Goal: Information Seeking & Learning: Learn about a topic

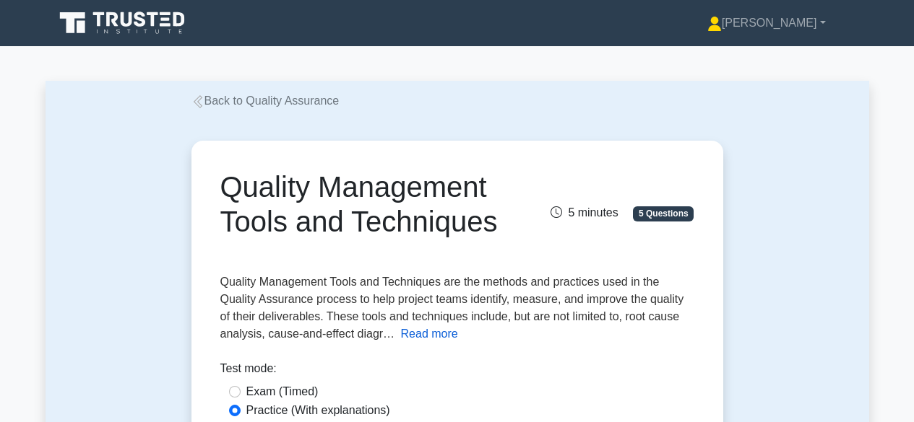
drag, startPoint x: 0, startPoint y: 0, endPoint x: 416, endPoint y: 337, distance: 535.1
click at [416, 337] on button "Read more" at bounding box center [429, 334] width 57 height 17
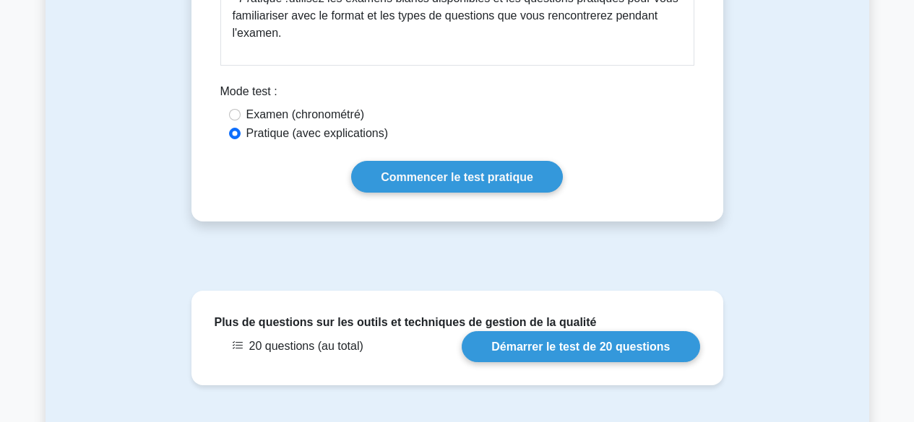
scroll to position [1220, 0]
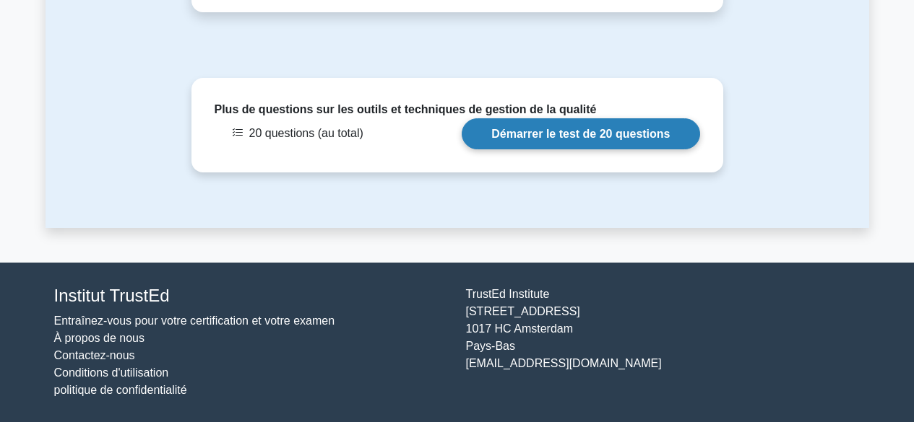
click at [578, 131] on link "Démarrer le test de 20 questions" at bounding box center [580, 133] width 238 height 31
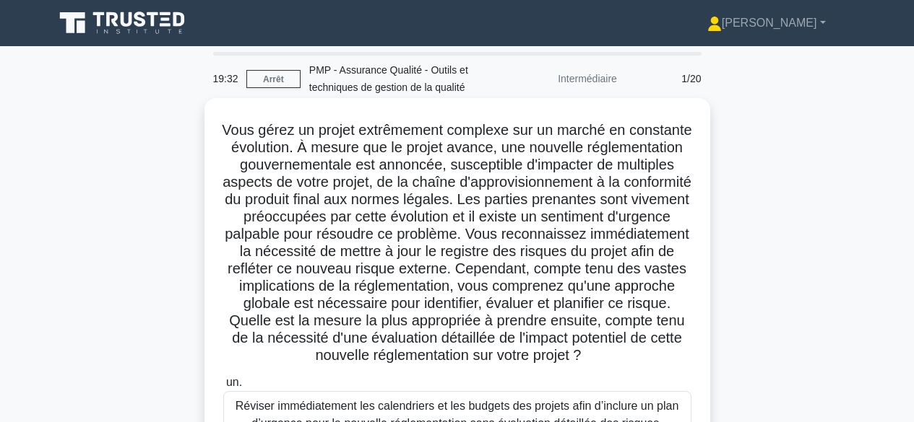
drag, startPoint x: 255, startPoint y: 133, endPoint x: 485, endPoint y: 366, distance: 327.3
click at [485, 365] on h5 "Vous gérez un projet extrêmement complexe sur un marché en constante évolution.…" at bounding box center [457, 243] width 471 height 244
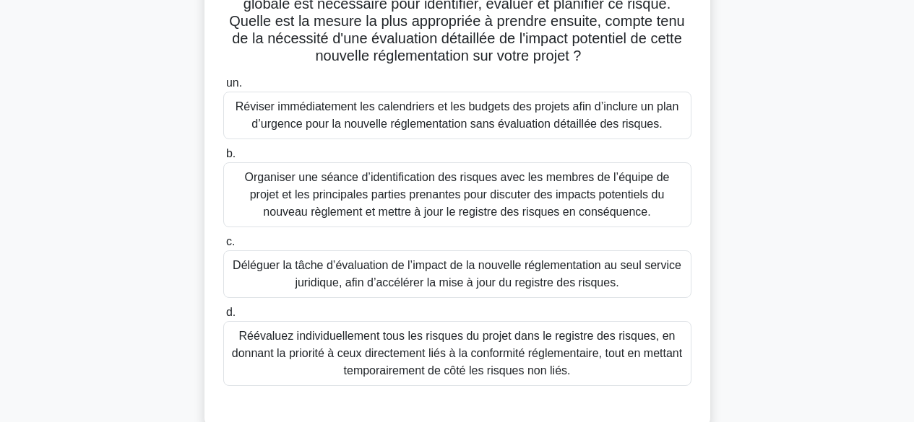
scroll to position [290, 0]
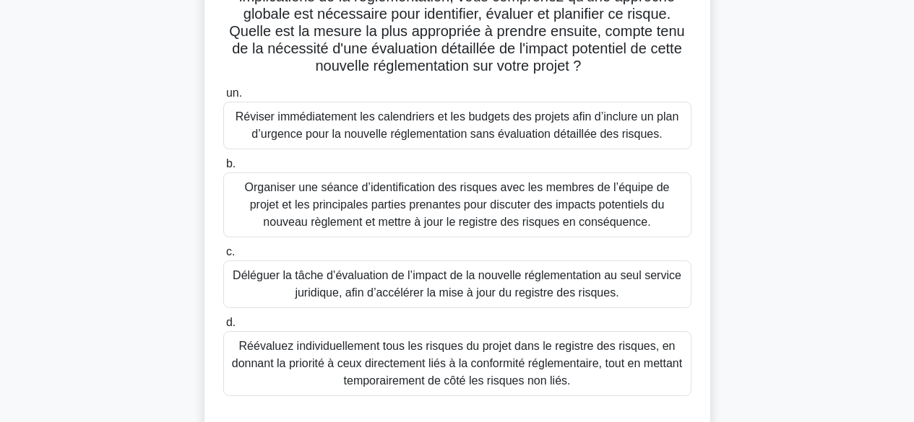
click at [624, 226] on font "Organiser une séance d’identification des risques avec les membres de l’équipe …" at bounding box center [457, 204] width 425 height 47
click at [223, 169] on input "b. Organiser une séance d’identification des risques avec les membres de l’équi…" at bounding box center [223, 164] width 0 height 9
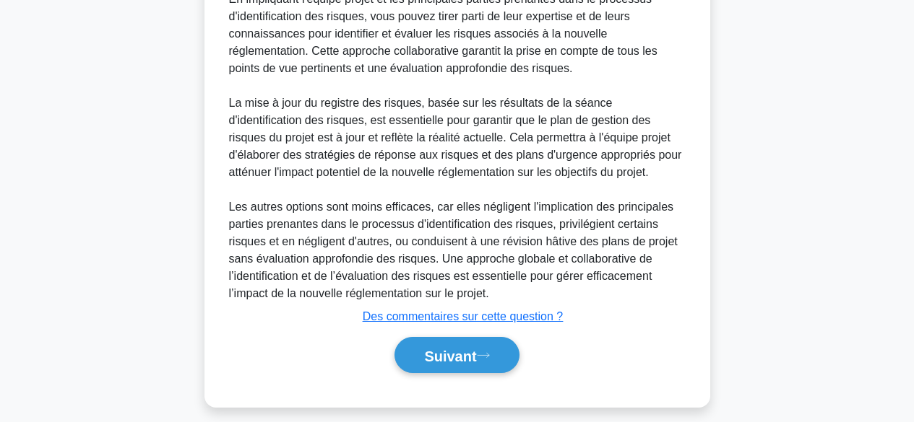
scroll to position [887, 0]
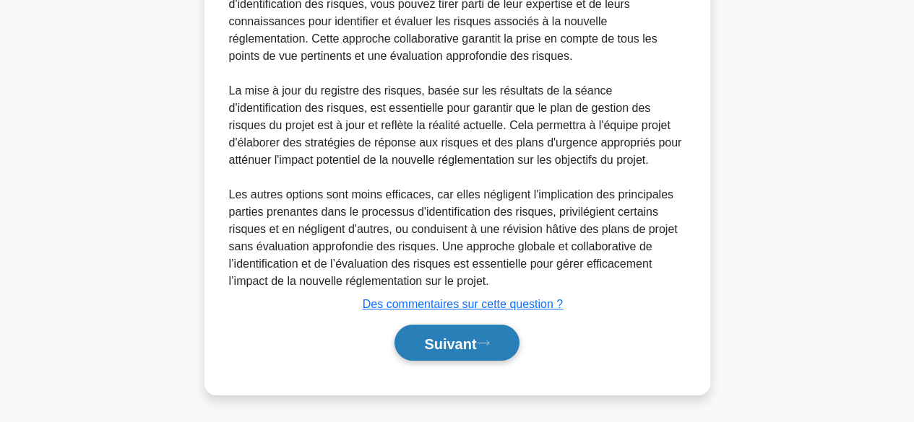
click at [476, 349] on font "Suivant" at bounding box center [450, 344] width 52 height 16
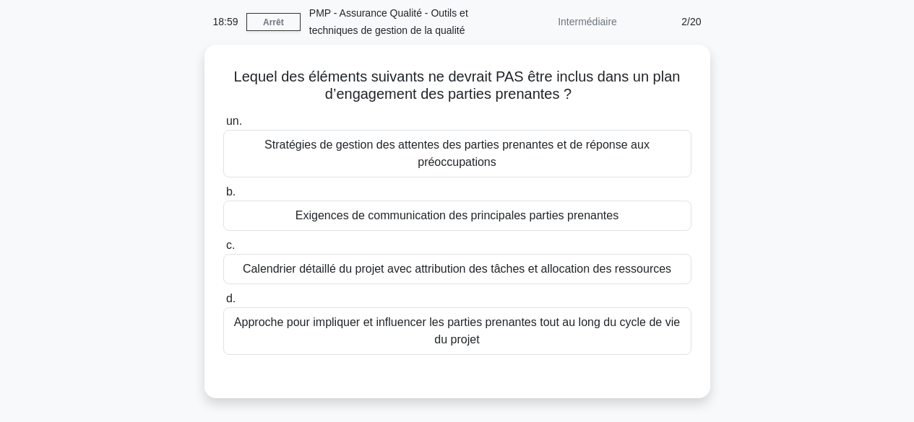
scroll to position [0, 0]
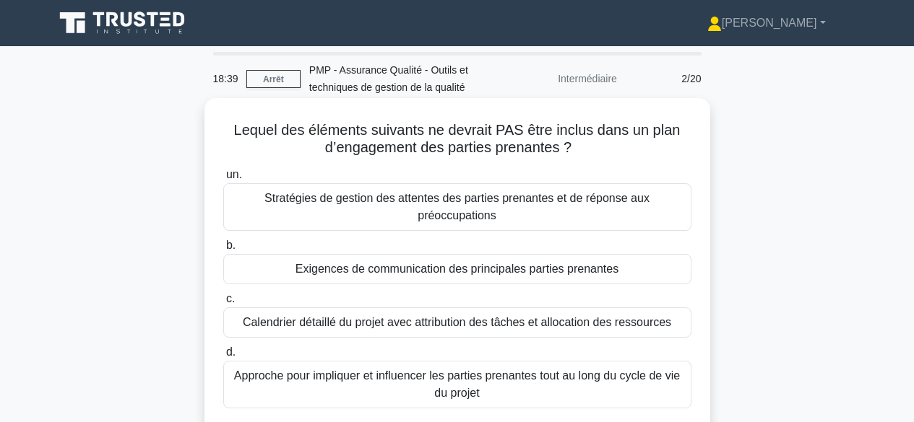
click at [641, 326] on font "Calendrier détaillé du projet avec attribution des tâches et allocation des res…" at bounding box center [457, 322] width 428 height 12
click at [223, 304] on input "c. Calendrier détaillé du projet avec attribution des tâches et allocation des …" at bounding box center [223, 299] width 0 height 9
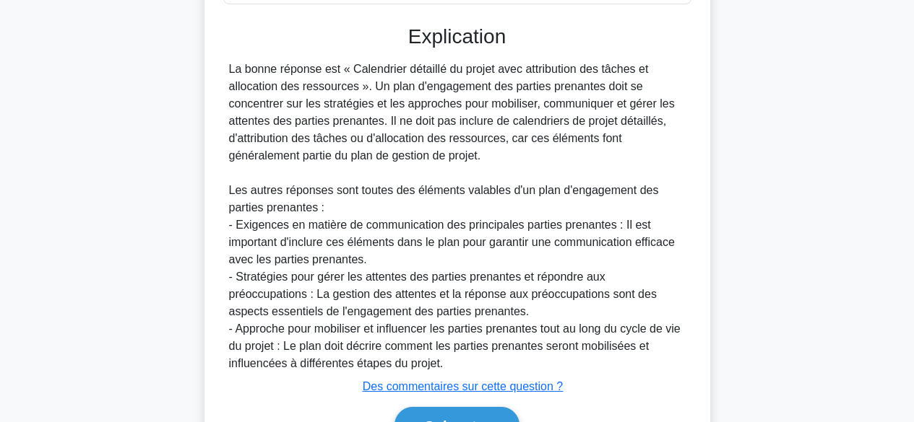
scroll to position [488, 0]
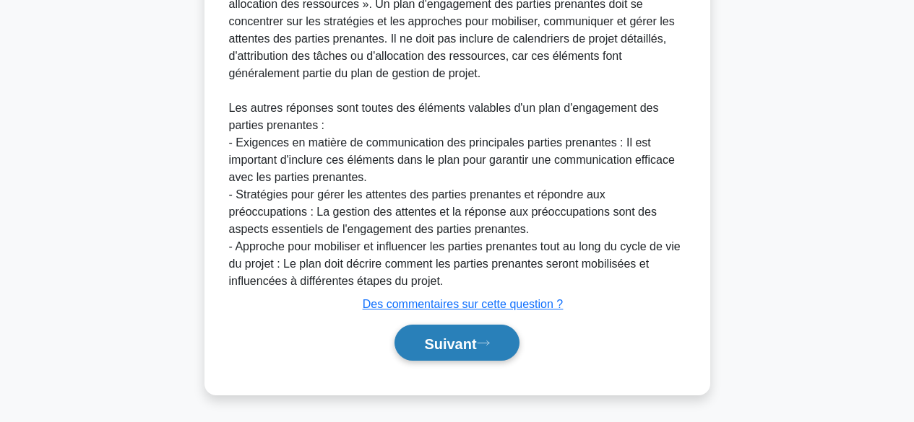
click at [471, 339] on font "Suivant" at bounding box center [450, 344] width 52 height 16
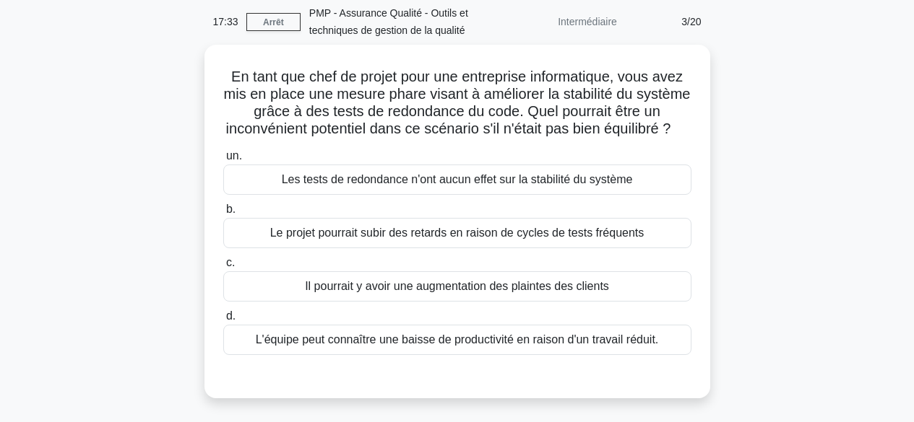
scroll to position [72, 0]
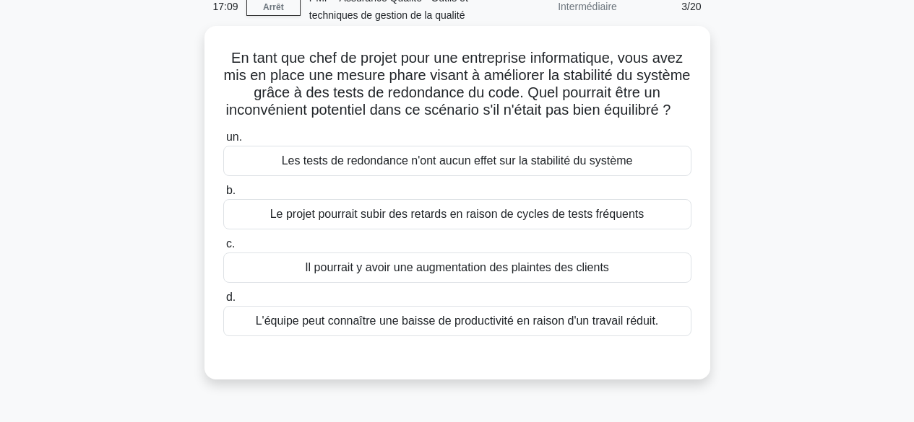
click at [628, 220] on font "Le projet pourrait subir des retards en raison de cycles de tests fréquents" at bounding box center [457, 214] width 374 height 12
click at [223, 196] on input "b. Le projet pourrait subir des retards en raison de cycles de tests fréquents" at bounding box center [223, 190] width 0 height 9
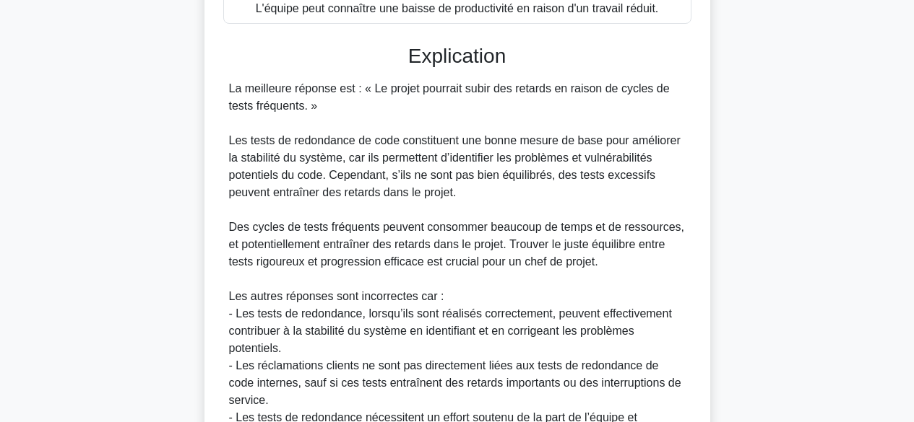
scroll to position [558, 0]
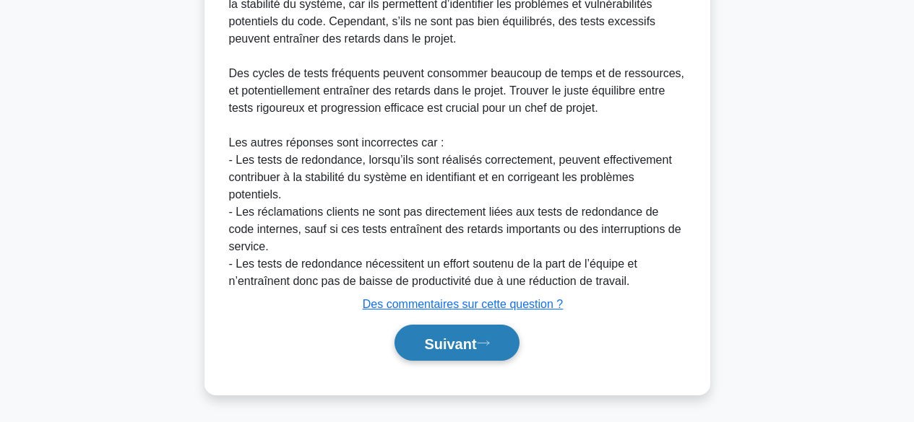
click at [449, 347] on font "Suivant" at bounding box center [450, 344] width 52 height 16
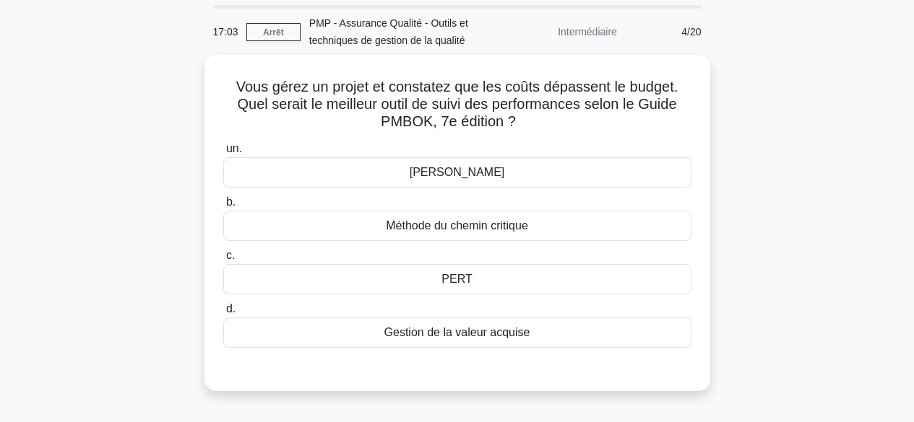
scroll to position [0, 0]
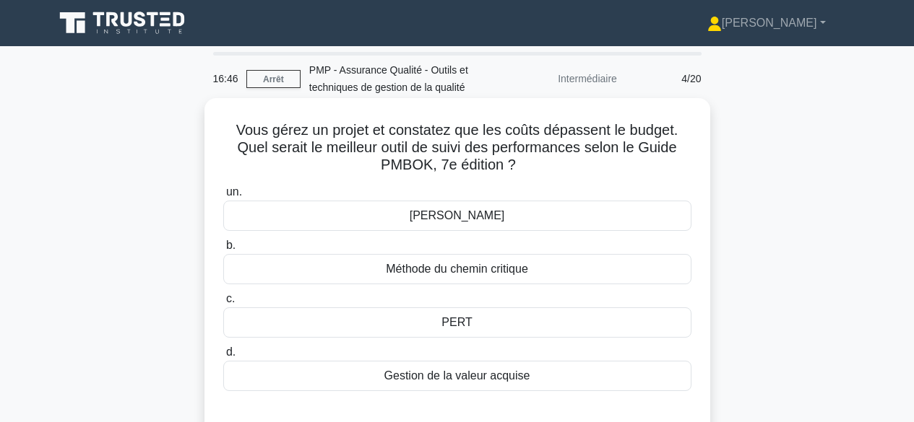
click at [503, 381] on font "Gestion de la valeur acquise" at bounding box center [457, 376] width 146 height 12
click at [223, 357] on input "d. Gestion de la valeur acquise" at bounding box center [223, 352] width 0 height 9
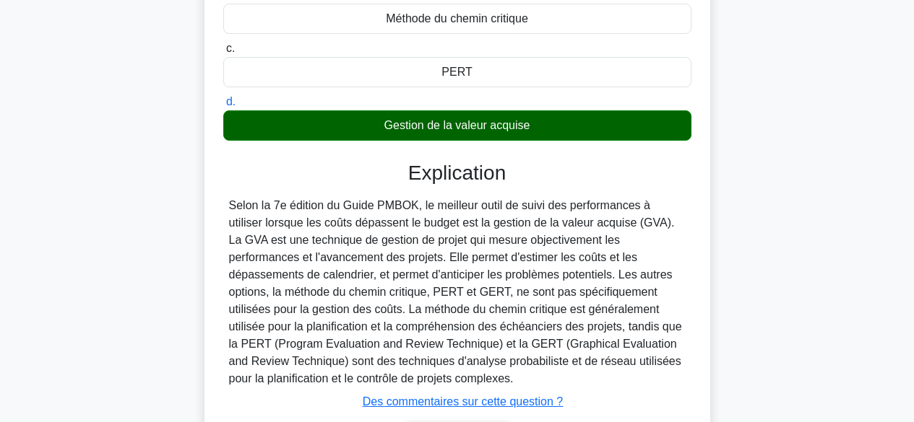
scroll to position [357, 0]
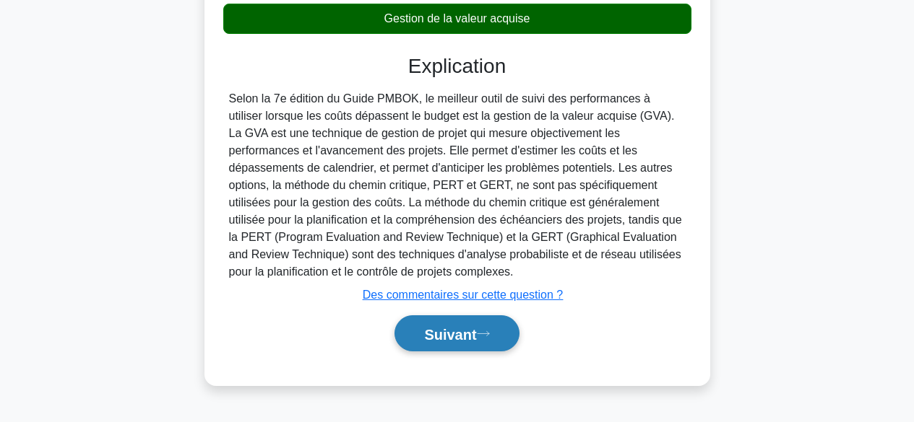
click at [482, 335] on icon at bounding box center [483, 334] width 13 height 8
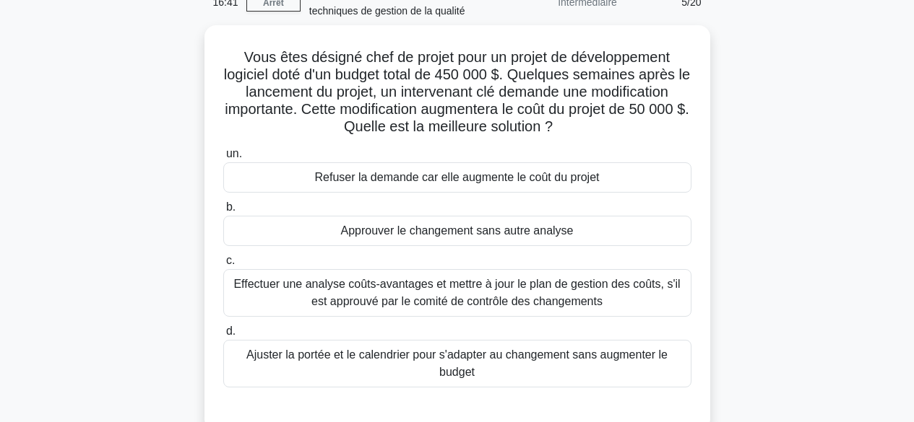
scroll to position [20, 0]
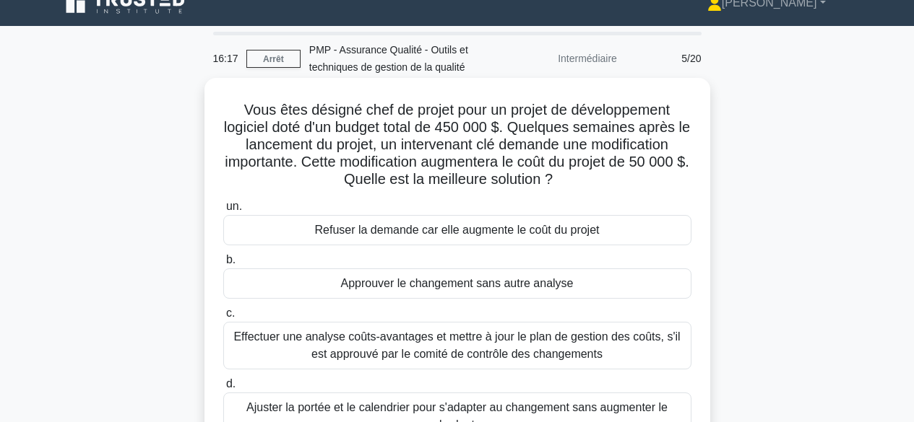
click at [607, 340] on font "Effectuer une analyse coûts-avantages et mettre à jour le plan de gestion des c…" at bounding box center [456, 346] width 446 height 30
click at [223, 318] on input "c. Effectuer une analyse coûts-avantages et mettre à jour le plan de gestion de…" at bounding box center [223, 313] width 0 height 9
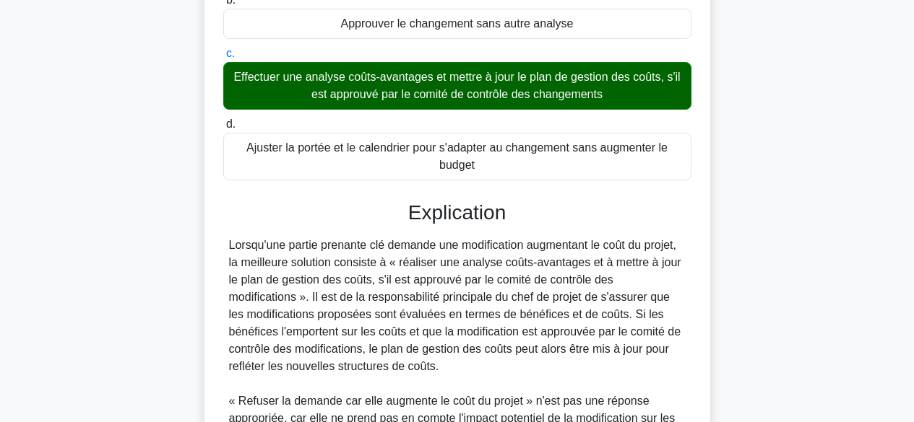
scroll to position [506, 0]
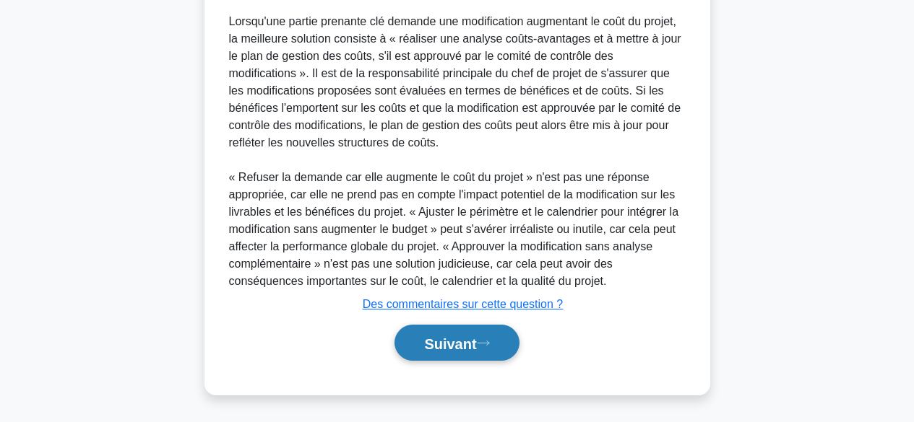
click at [490, 347] on icon at bounding box center [483, 343] width 13 height 8
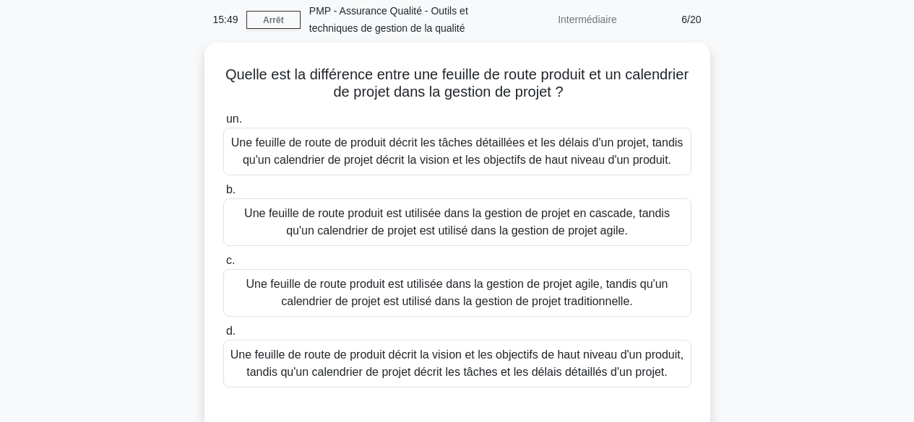
scroll to position [88, 0]
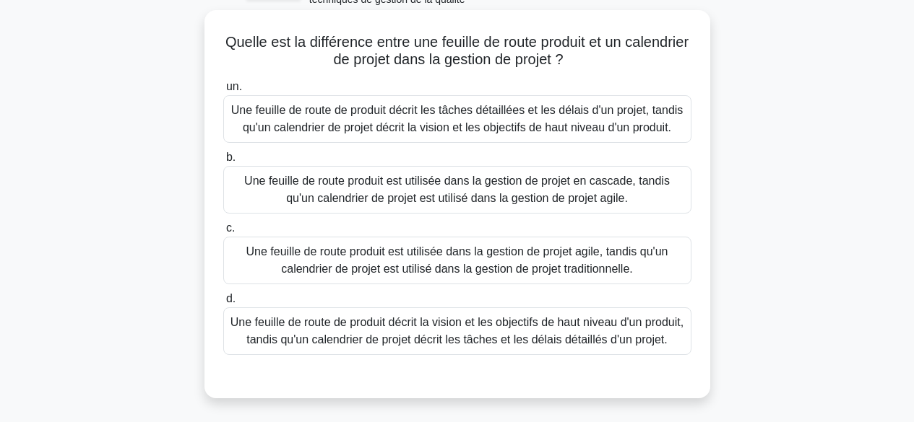
click at [573, 341] on font "Une feuille de route de produit décrit la vision et les objectifs de haut nivea…" at bounding box center [456, 331] width 453 height 30
click at [223, 304] on input "d. Une feuille de route de produit décrit la vision et les objectifs de haut ni…" at bounding box center [223, 299] width 0 height 9
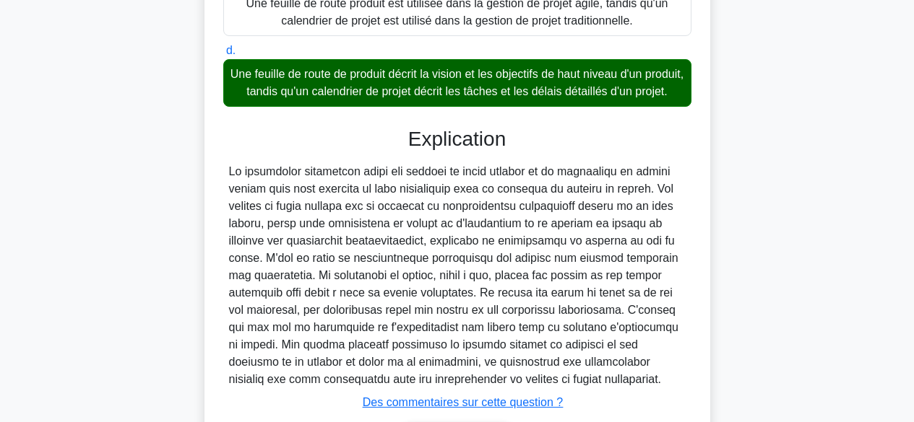
scroll to position [454, 0]
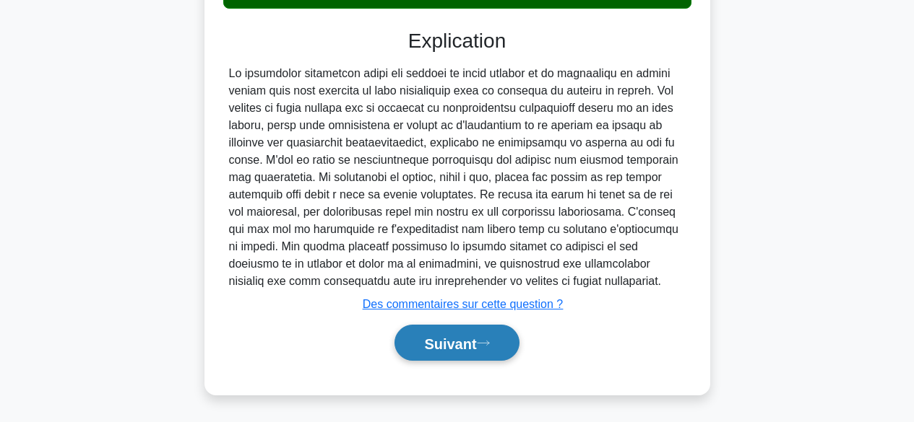
click at [463, 345] on font "Suivant" at bounding box center [450, 344] width 52 height 16
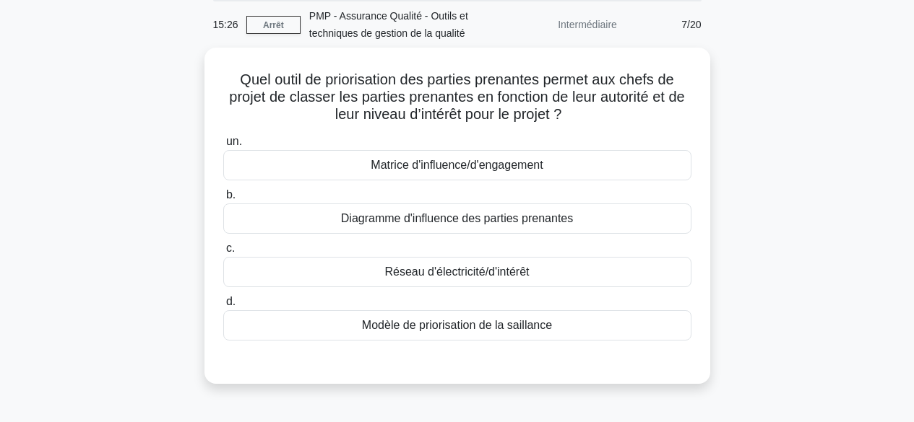
scroll to position [38, 0]
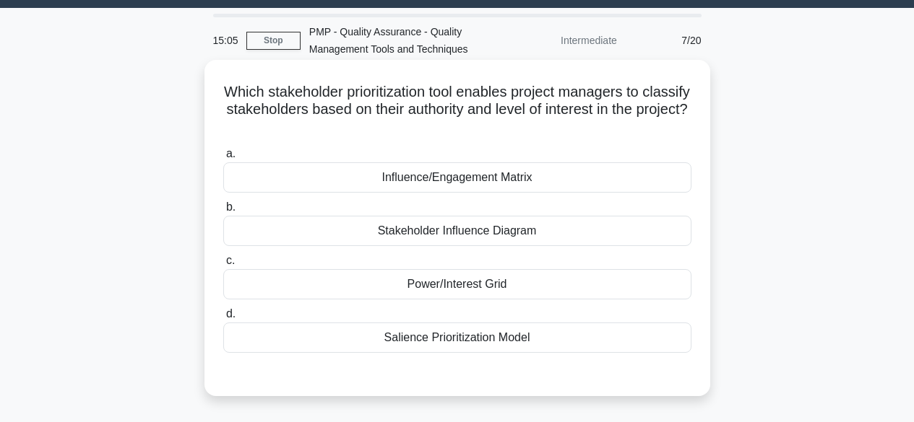
click at [623, 288] on div "Power/Interest Grid" at bounding box center [457, 284] width 468 height 30
click at [223, 266] on input "c. Power/Interest Grid" at bounding box center [223, 260] width 0 height 9
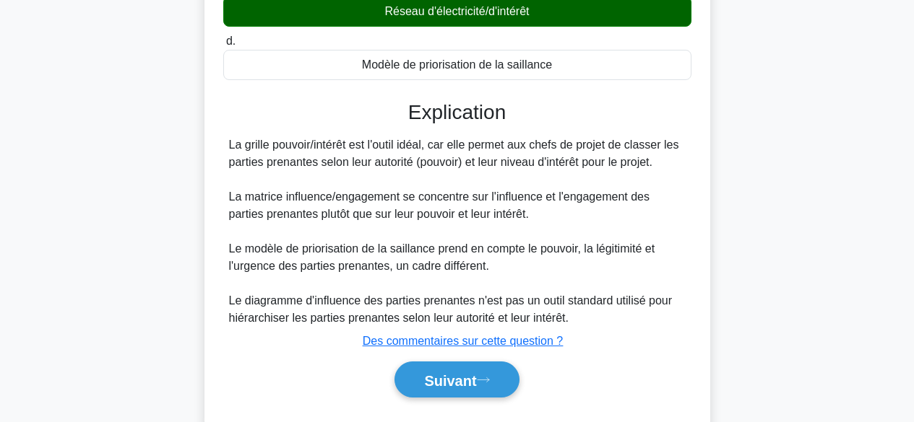
scroll to position [357, 0]
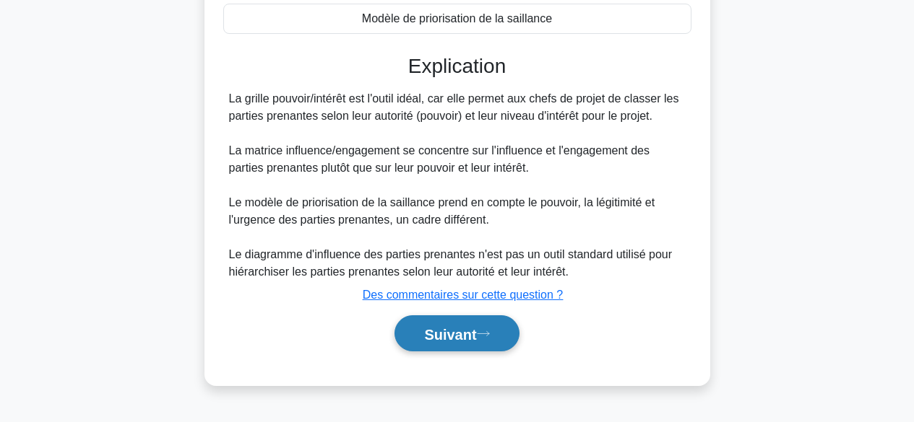
click at [487, 338] on icon at bounding box center [483, 334] width 13 height 8
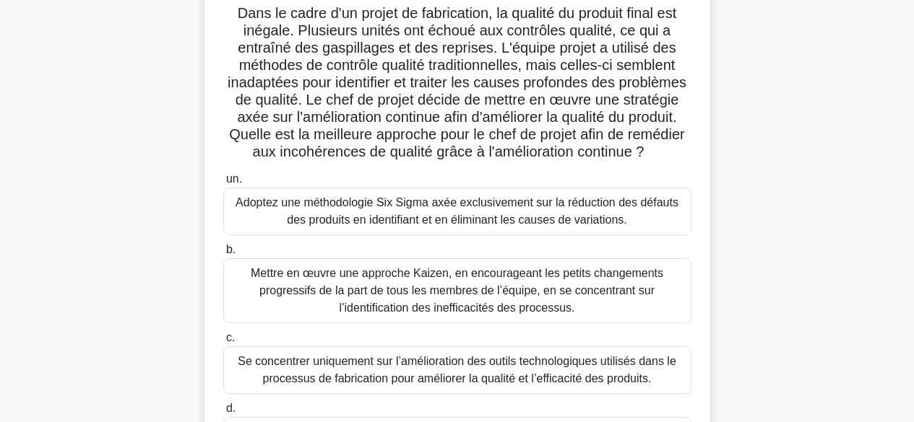
scroll to position [48, 0]
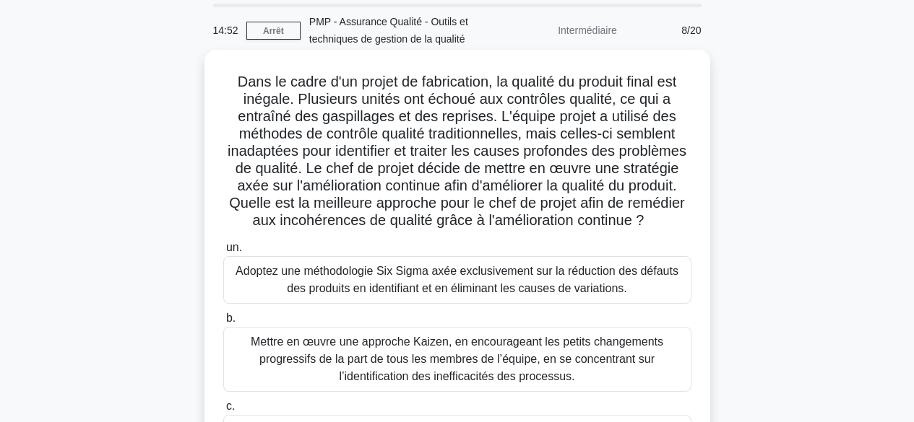
drag, startPoint x: 229, startPoint y: 81, endPoint x: 654, endPoint y: 225, distance: 448.3
click at [652, 225] on h5 "Dans le cadre d'un projet de fabrication, la qualité du produit final est inéga…" at bounding box center [457, 151] width 471 height 157
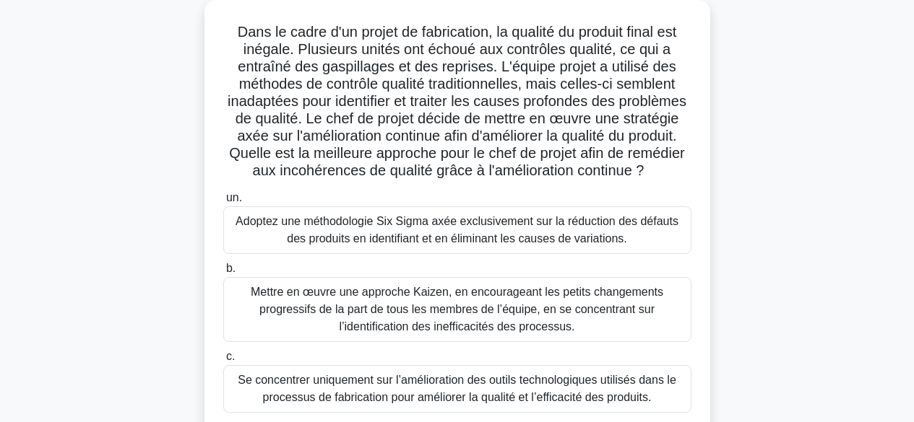
scroll to position [100, 0]
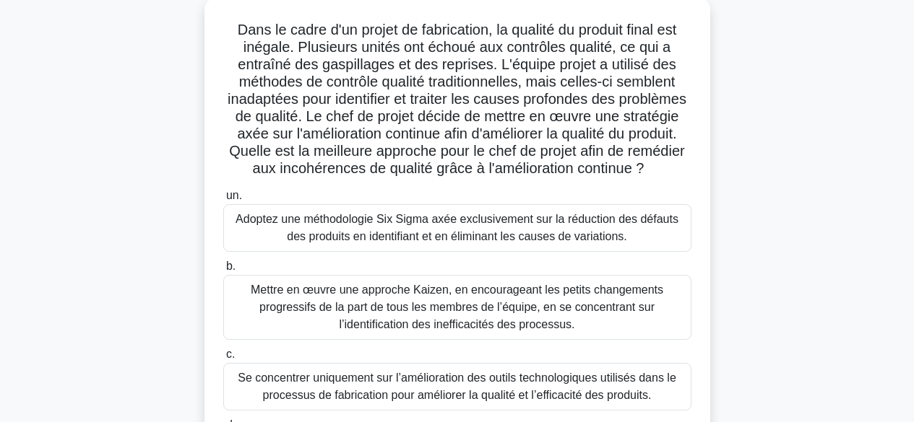
click at [388, 95] on font "Dans le cadre d'un projet de fabrication, la qualité du produit final est inéga…" at bounding box center [456, 99] width 459 height 155
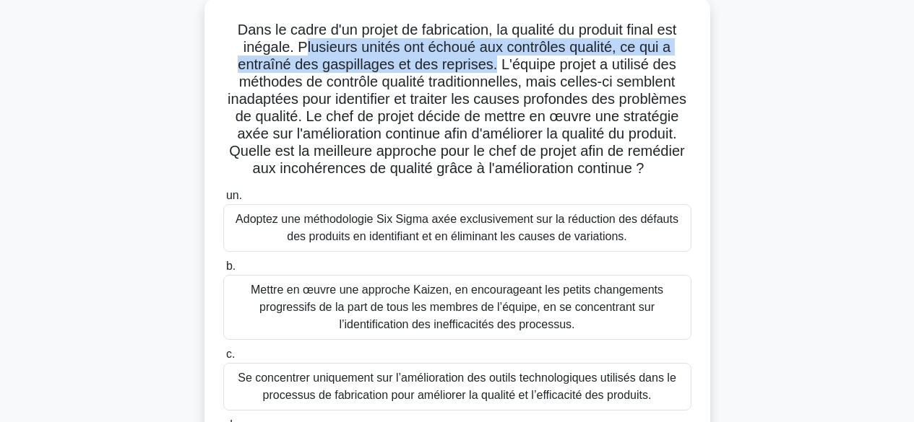
drag, startPoint x: 303, startPoint y: 44, endPoint x: 493, endPoint y: 61, distance: 191.4
click at [493, 61] on font "Dans le cadre d'un projet de fabrication, la qualité du produit final est inéga…" at bounding box center [456, 99] width 459 height 155
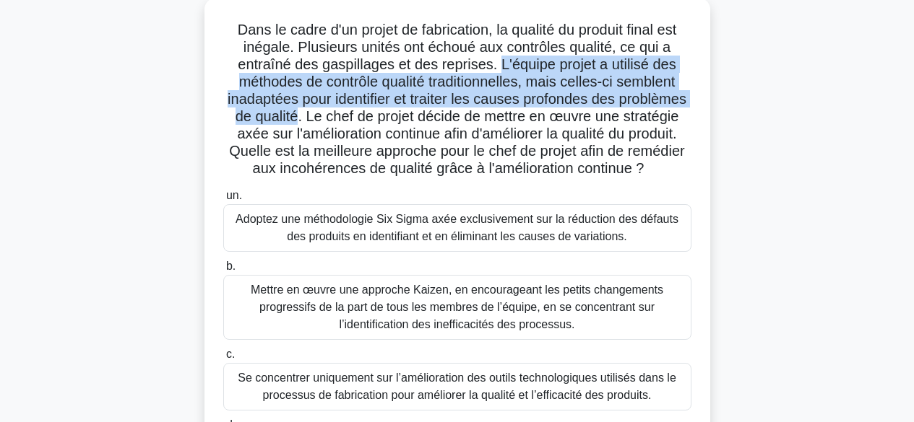
drag, startPoint x: 500, startPoint y: 64, endPoint x: 295, endPoint y: 116, distance: 211.4
click at [295, 116] on font "Dans le cadre d'un projet de fabrication, la qualité du produit final est inéga…" at bounding box center [456, 99] width 459 height 155
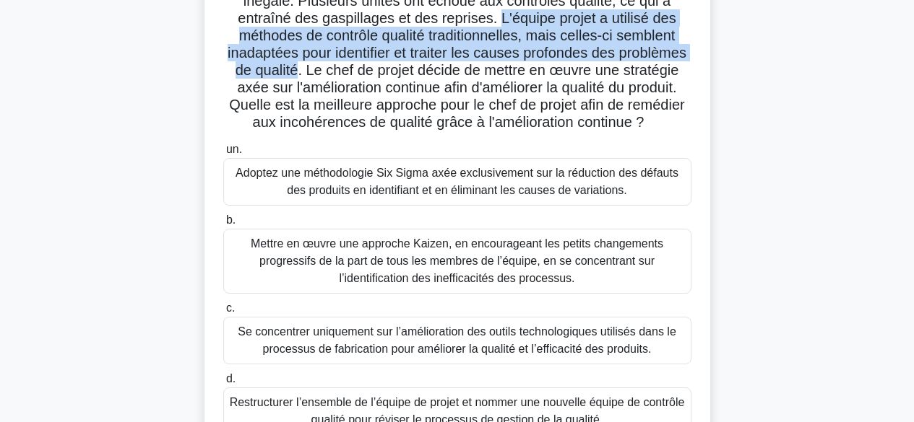
scroll to position [157, 0]
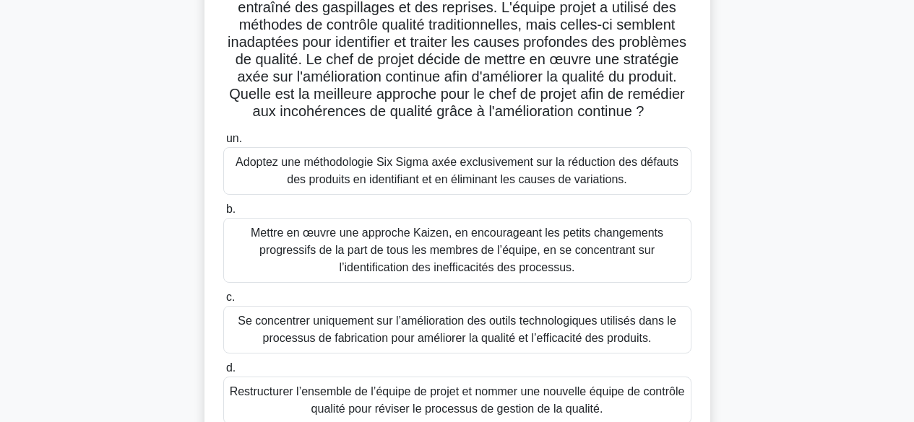
click at [621, 333] on font "Se concentrer uniquement sur l’amélioration des outils technologiques utilisés …" at bounding box center [457, 330] width 438 height 30
click at [223, 303] on input "c. Se concentrer uniquement sur l’amélioration des outils technologiques utilis…" at bounding box center [223, 297] width 0 height 9
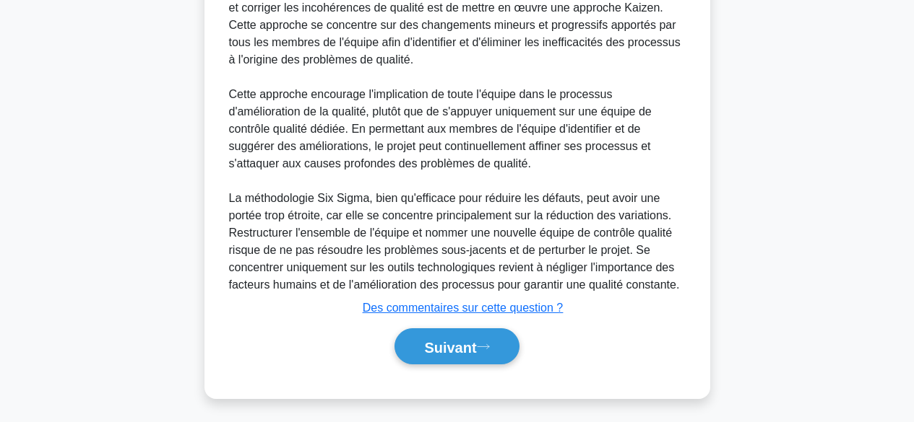
scroll to position [663, 0]
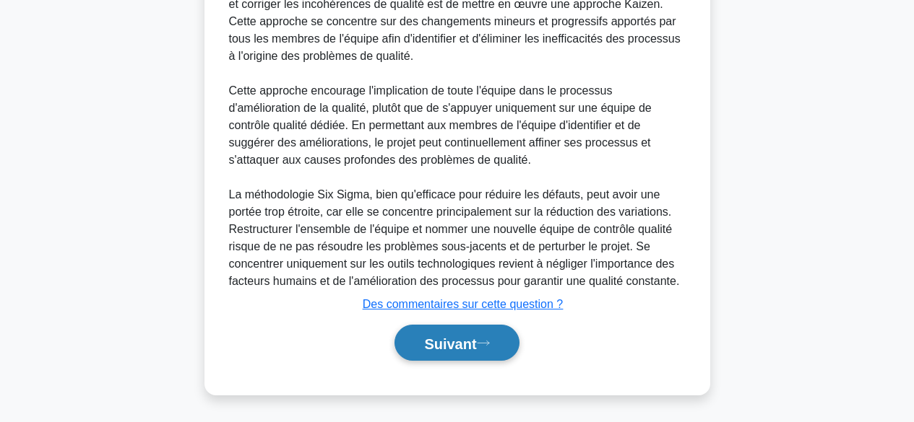
click at [465, 336] on font "Suivant" at bounding box center [450, 344] width 52 height 16
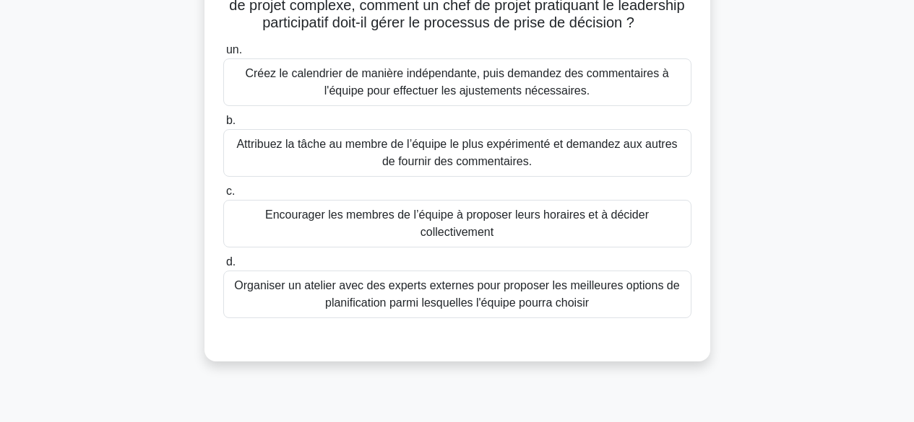
scroll to position [152, 0]
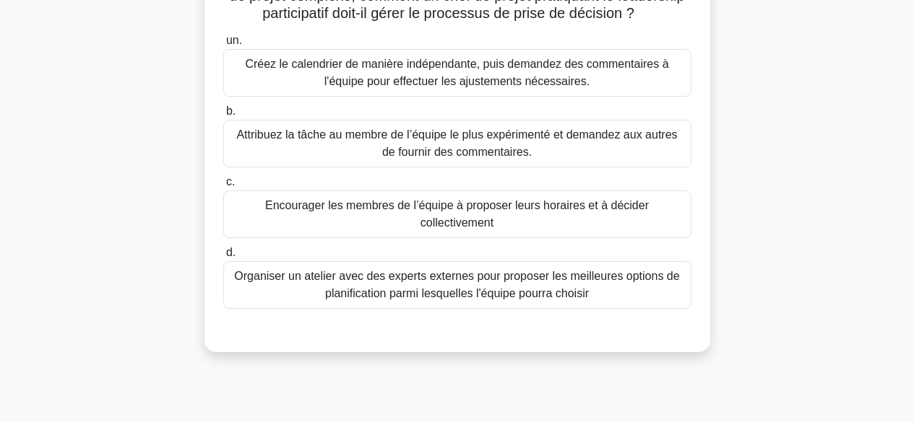
click at [651, 232] on font "Encourager les membres de l’équipe à proposer leurs horaires et à décider colle…" at bounding box center [457, 214] width 455 height 35
click at [223, 187] on input "c. Encourager les membres de l’équipe à proposer leurs horaires et à décider co…" at bounding box center [223, 182] width 0 height 9
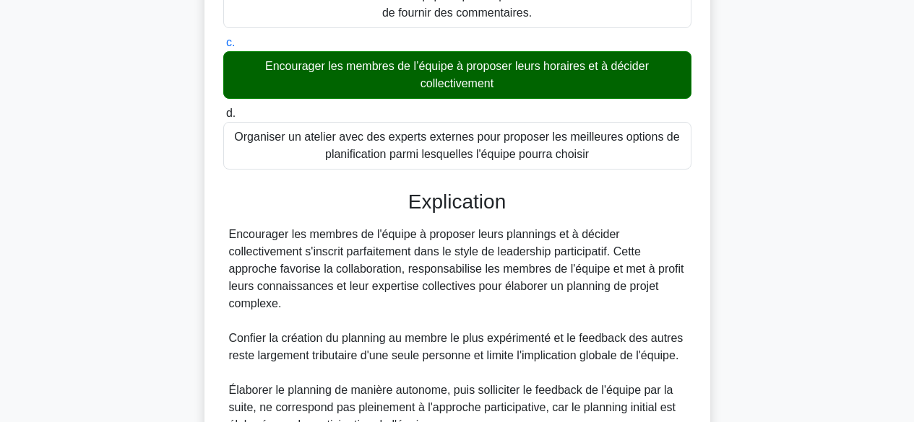
scroll to position [523, 0]
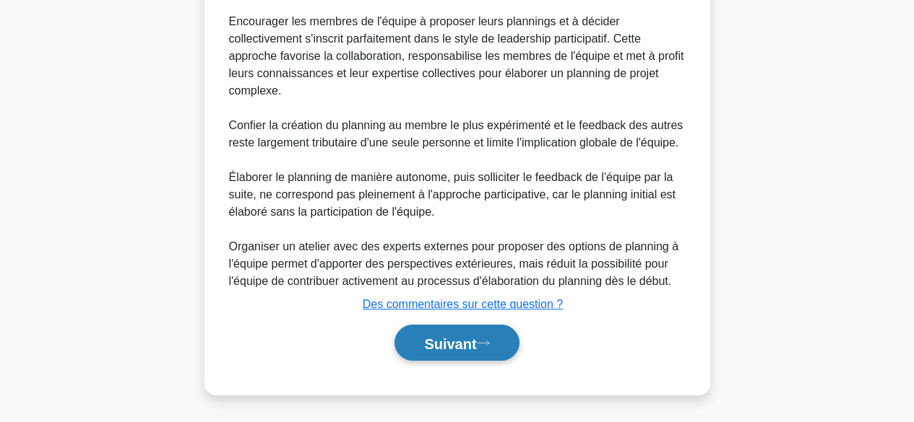
click at [476, 337] on font "Suivant" at bounding box center [450, 344] width 52 height 16
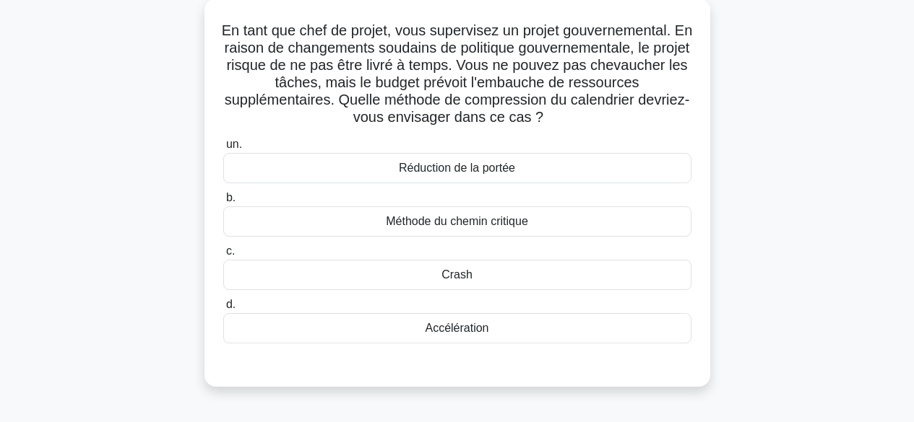
scroll to position [43, 0]
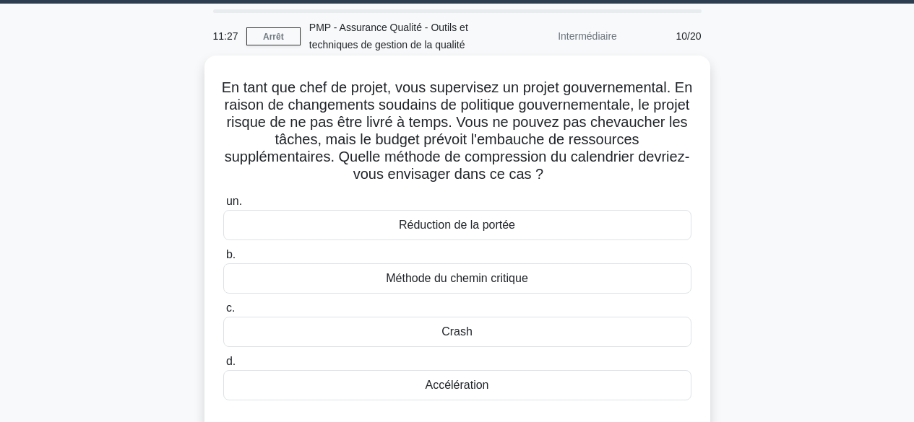
click at [545, 391] on div "Accélération" at bounding box center [457, 385] width 468 height 30
click at [223, 367] on input "d. Accélération" at bounding box center [223, 361] width 0 height 9
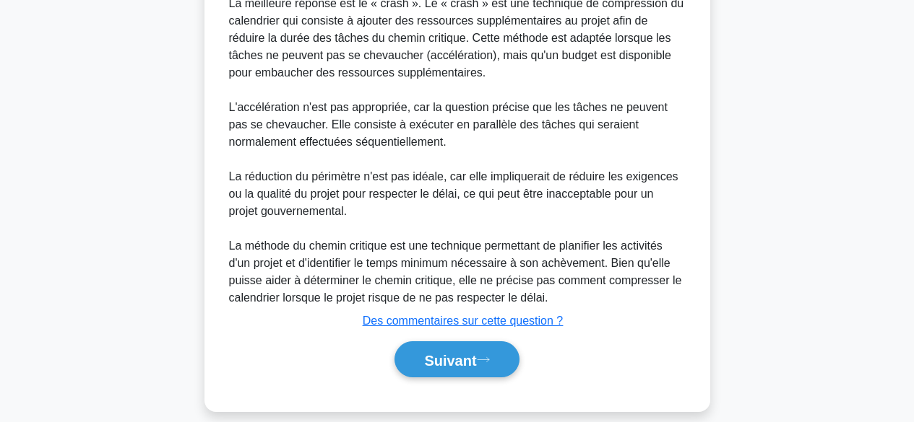
scroll to position [524, 0]
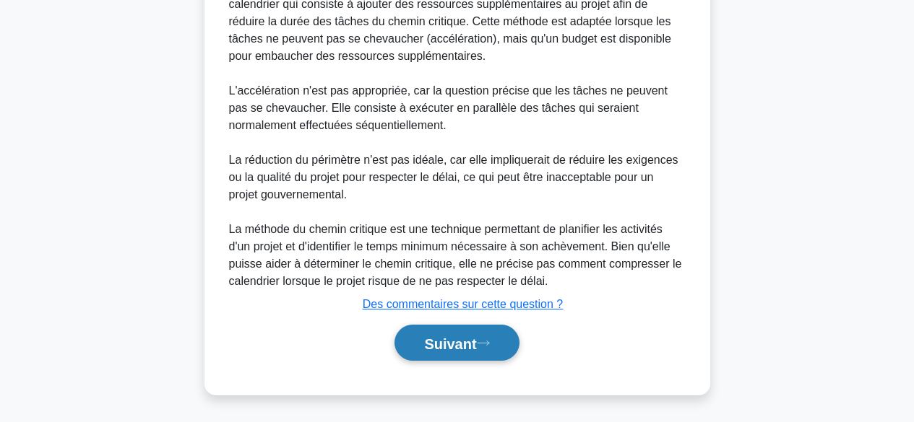
click at [473, 350] on font "Suivant" at bounding box center [450, 344] width 52 height 16
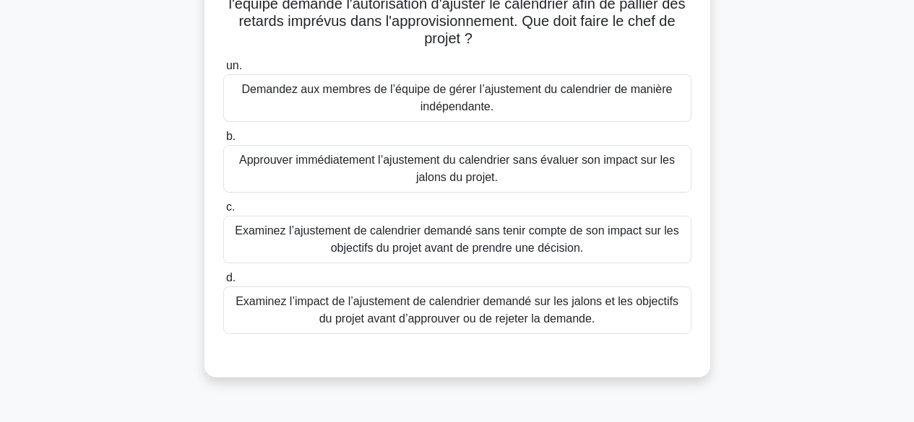
scroll to position [155, 0]
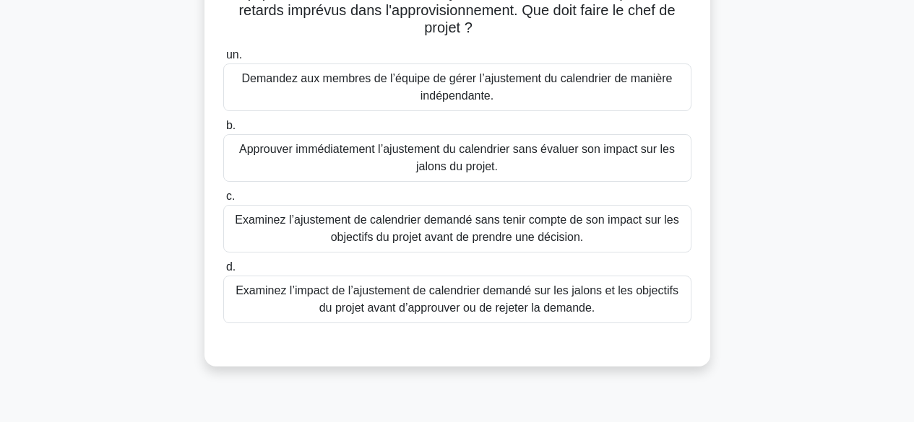
click at [622, 303] on font "Examinez l’impact de l’ajustement de calendrier demandé sur les jalons et les o…" at bounding box center [457, 299] width 455 height 35
click at [223, 272] on input "d. Examinez l’impact de l’ajustement de calendrier demandé sur les jalons et le…" at bounding box center [223, 267] width 0 height 9
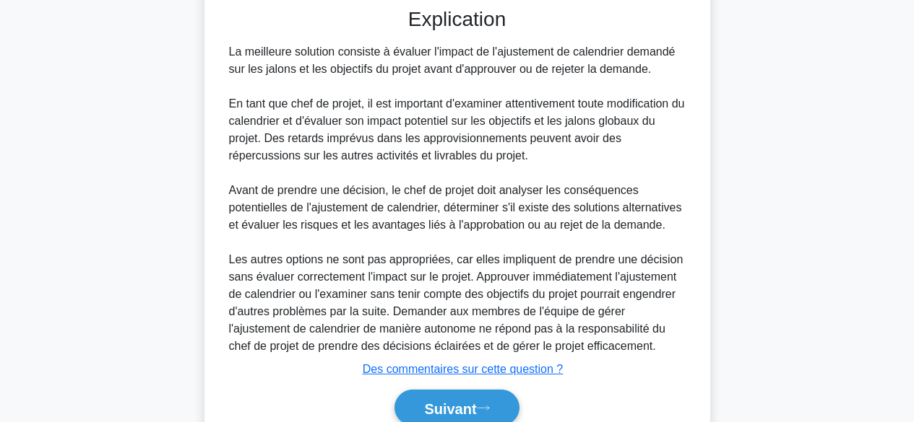
scroll to position [558, 0]
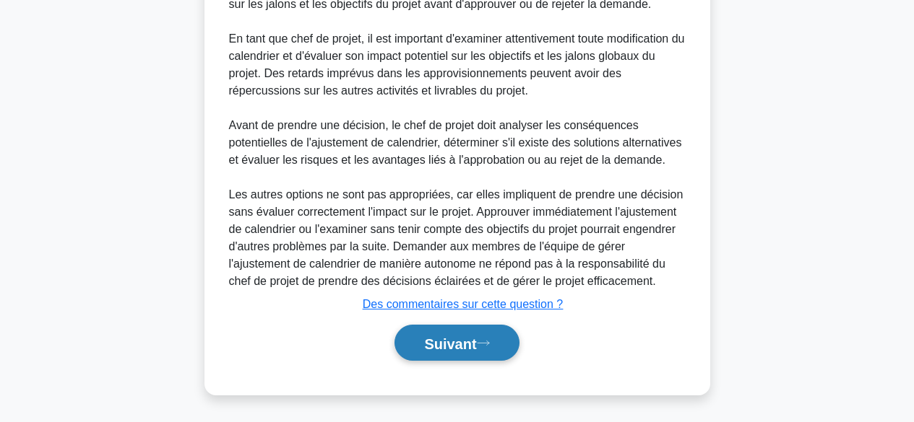
click at [505, 350] on button "Suivant" at bounding box center [456, 343] width 124 height 37
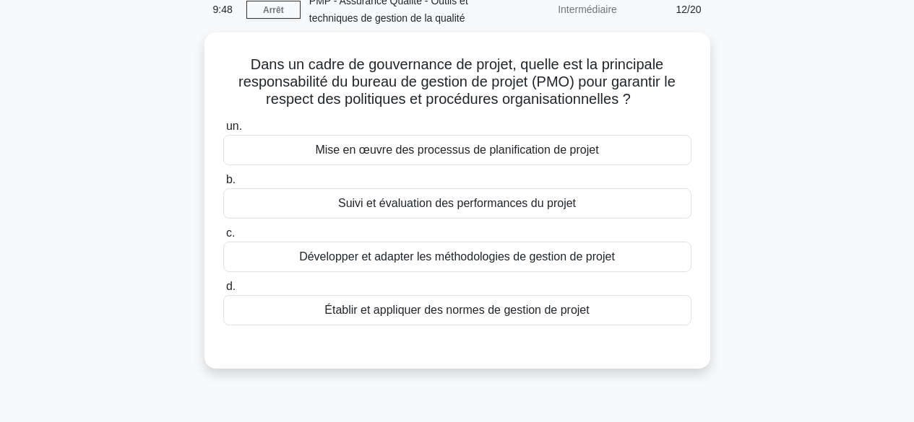
scroll to position [14, 0]
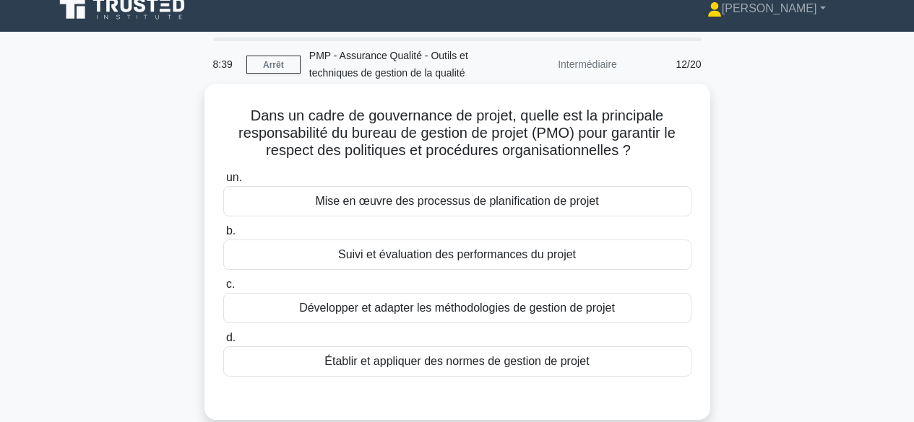
click at [445, 366] on font "Établir et appliquer des normes de gestion de projet" at bounding box center [456, 361] width 264 height 12
click at [223, 343] on input "d. Établir et appliquer des normes de gestion de projet" at bounding box center [223, 338] width 0 height 9
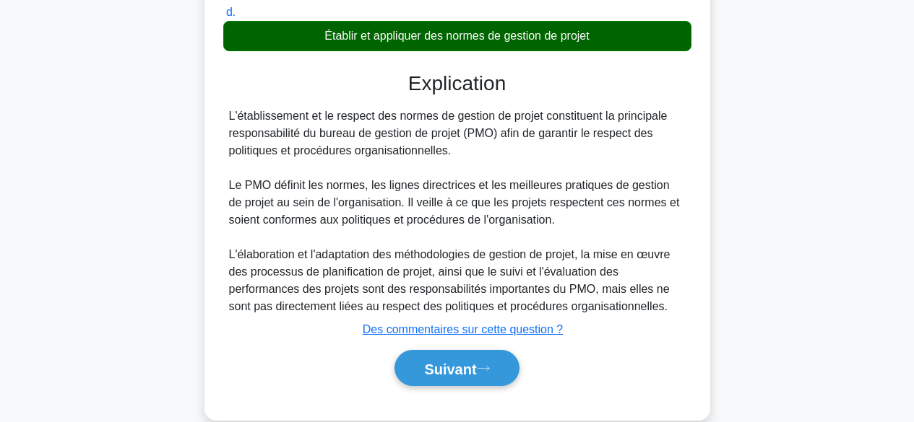
scroll to position [367, 0]
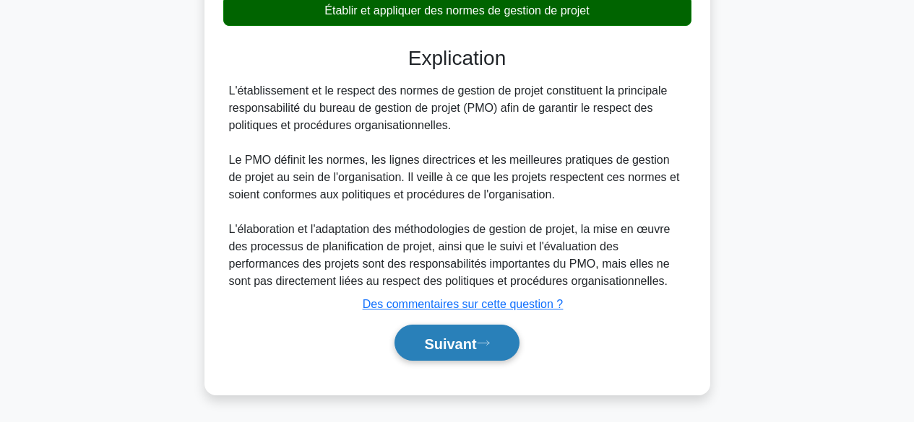
click at [441, 343] on font "Suivant" at bounding box center [450, 344] width 52 height 16
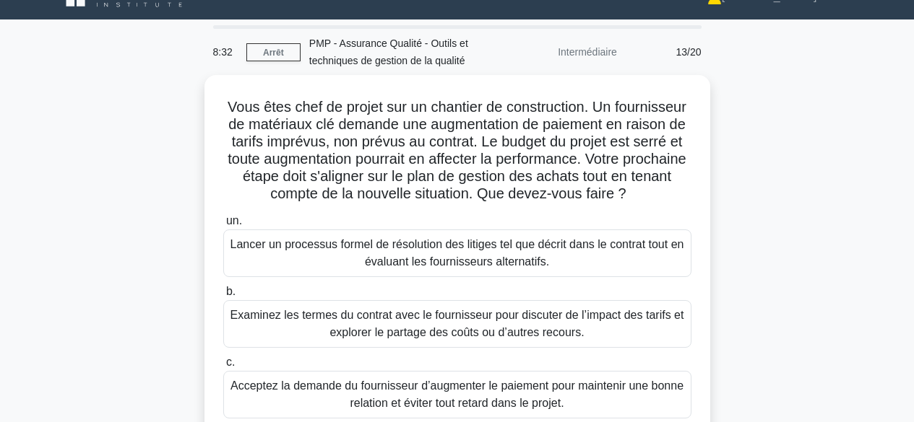
scroll to position [13, 0]
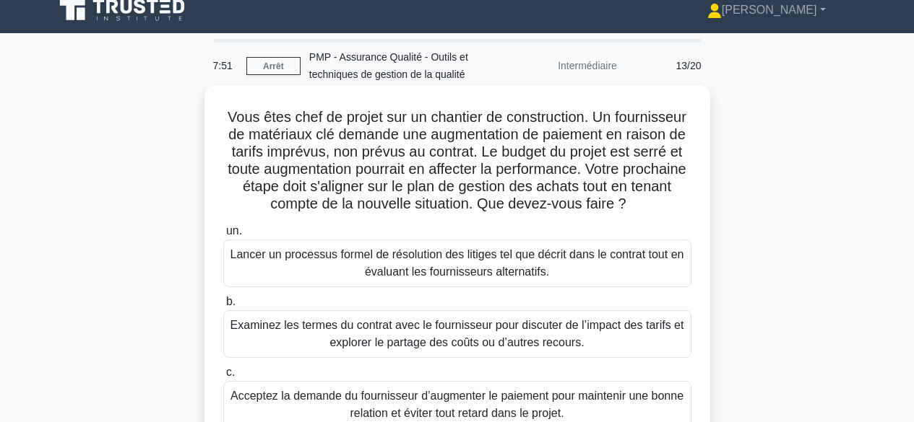
drag, startPoint x: 224, startPoint y: 116, endPoint x: 678, endPoint y: 201, distance: 462.2
click at [678, 201] on h5 "Vous êtes chef de projet sur un chantier de construction. Un fournisseur de mat…" at bounding box center [457, 160] width 471 height 105
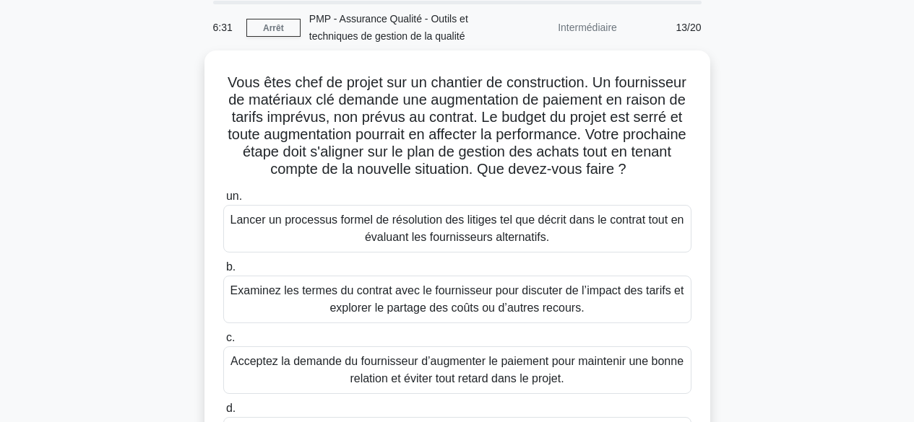
scroll to position [50, 0]
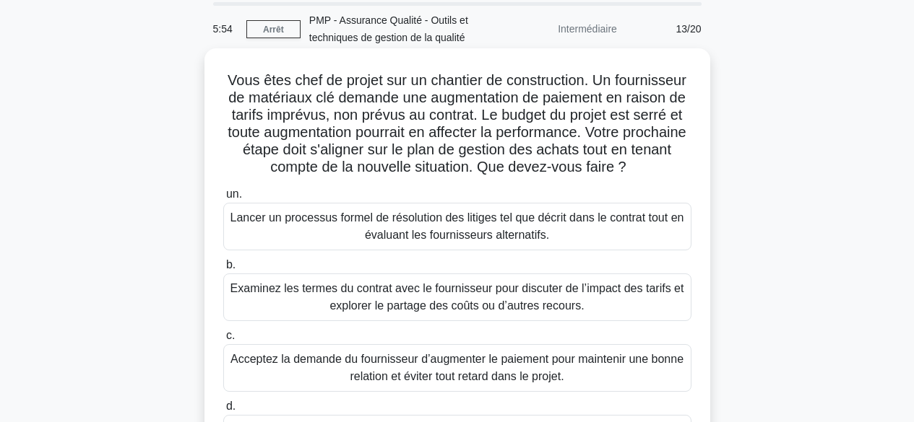
click at [562, 298] on font "Examinez les termes du contrat avec le fournisseur pour discuter de l’impact de…" at bounding box center [457, 297] width 455 height 35
click at [223, 270] on input "b. Examinez les termes du contrat avec le fournisseur pour discuter de l’impact…" at bounding box center [223, 265] width 0 height 9
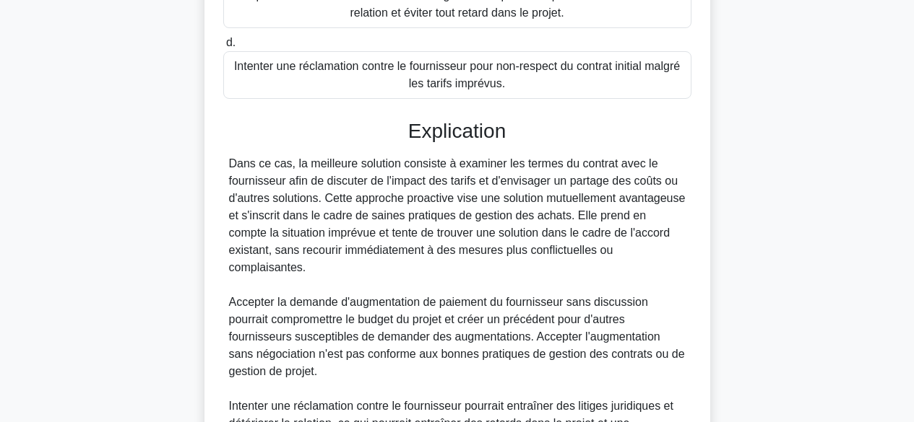
scroll to position [679, 0]
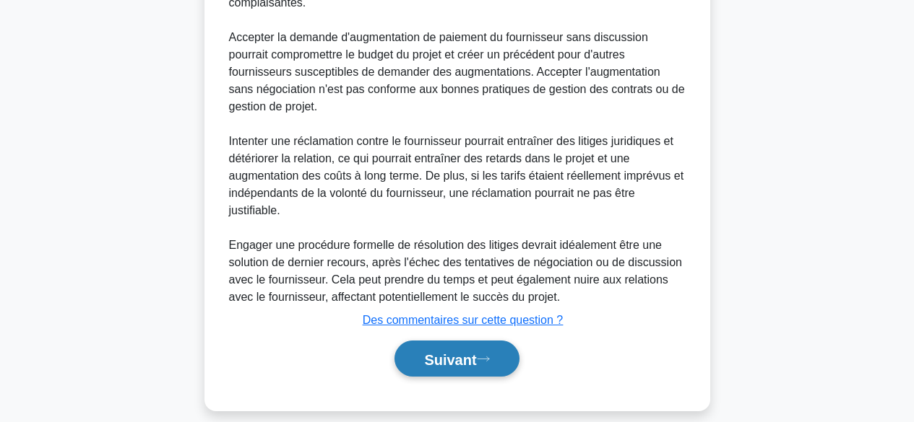
click at [487, 355] on icon at bounding box center [483, 359] width 13 height 8
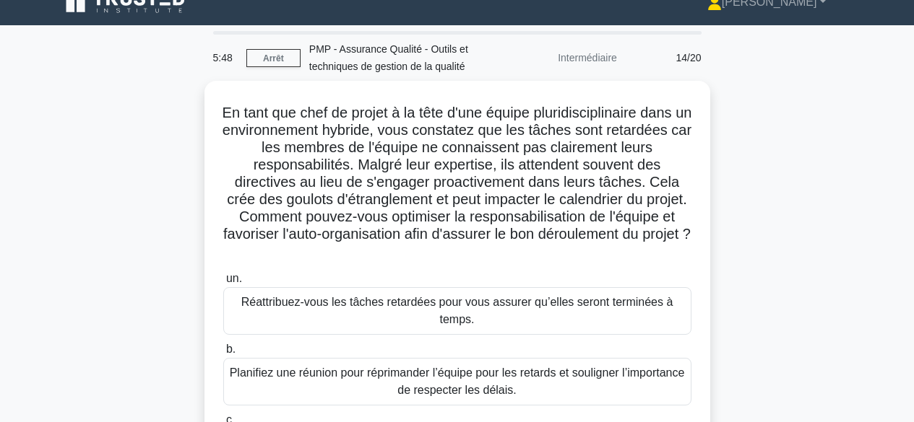
scroll to position [10, 0]
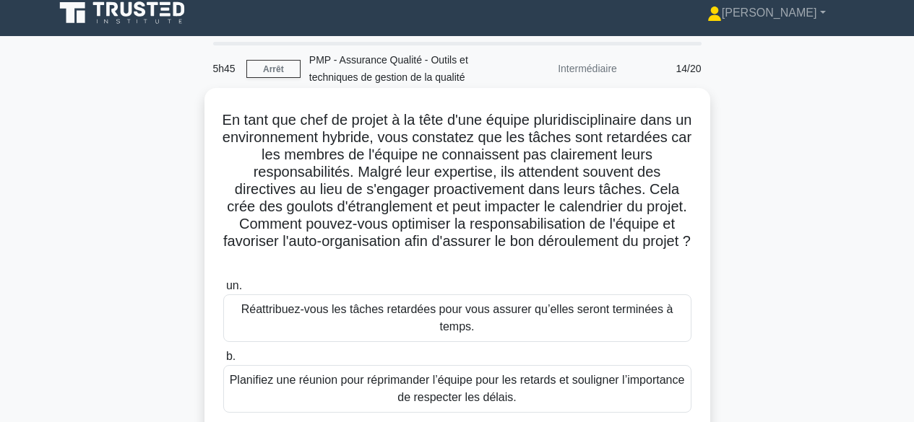
drag, startPoint x: 223, startPoint y: 119, endPoint x: 576, endPoint y: 260, distance: 380.2
click at [576, 260] on h5 "En tant que chef de projet à la tête d'une équipe pluridisciplinaire dans un en…" at bounding box center [457, 189] width 471 height 157
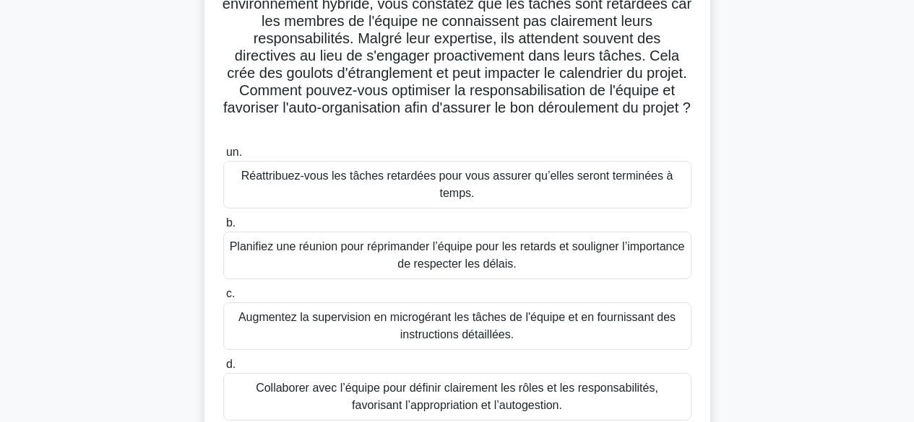
scroll to position [155, 0]
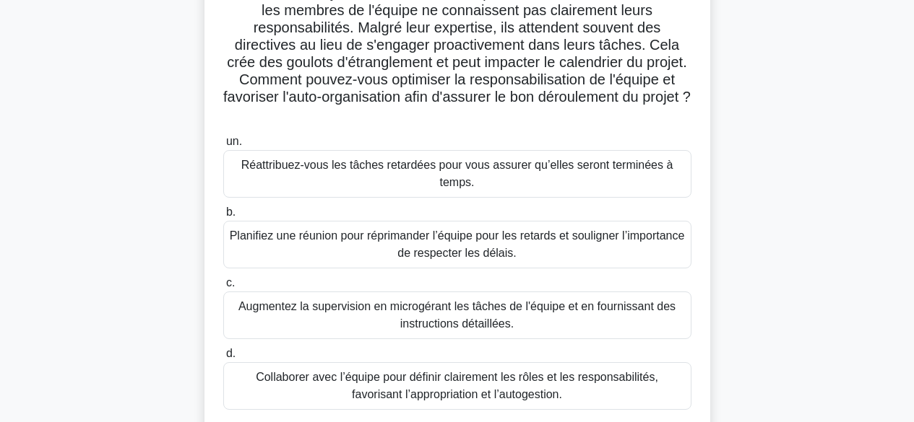
click at [624, 378] on font "Collaborer avec l’équipe pour définir clairement les rôles et les responsabilit…" at bounding box center [457, 386] width 402 height 30
click at [223, 359] on input "d. Collaborer avec l’équipe pour définir clairement les rôles et les responsabi…" at bounding box center [223, 354] width 0 height 9
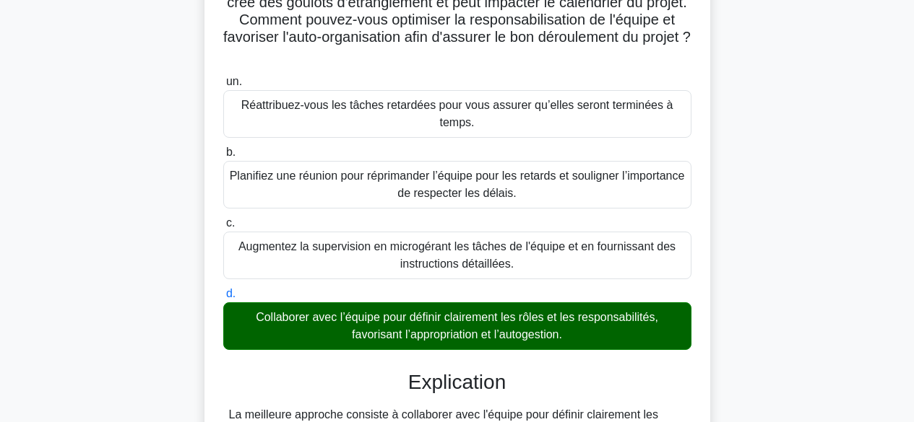
scroll to position [540, 0]
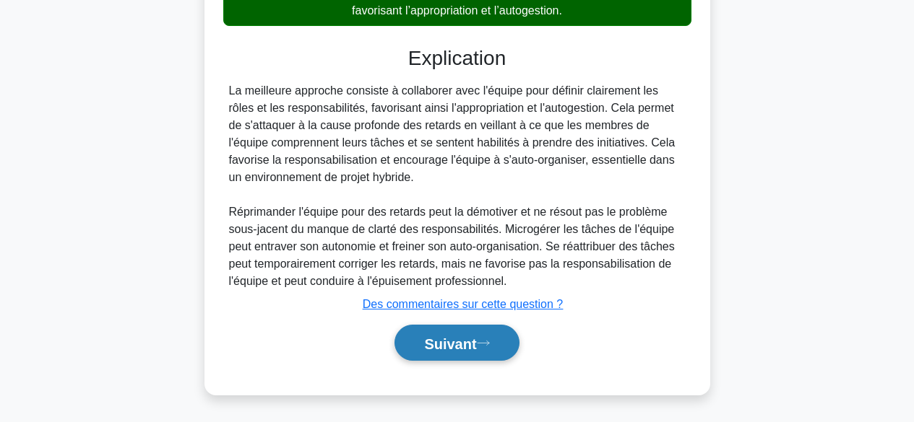
click at [456, 344] on font "Suivant" at bounding box center [450, 344] width 52 height 16
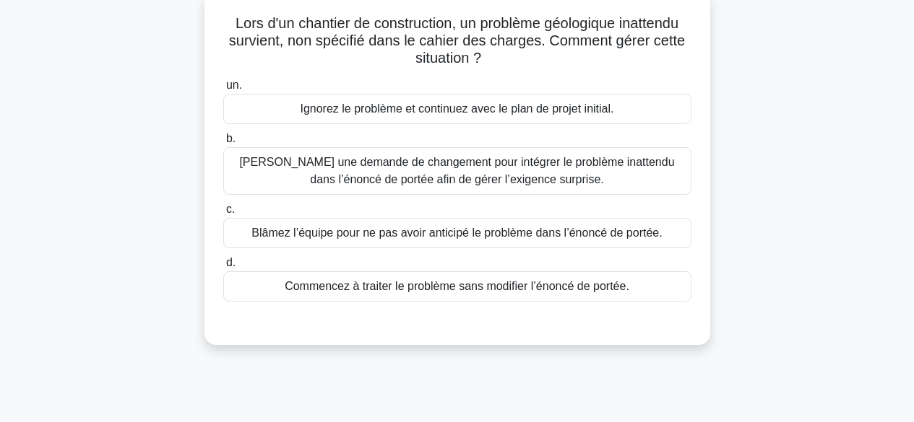
scroll to position [0, 0]
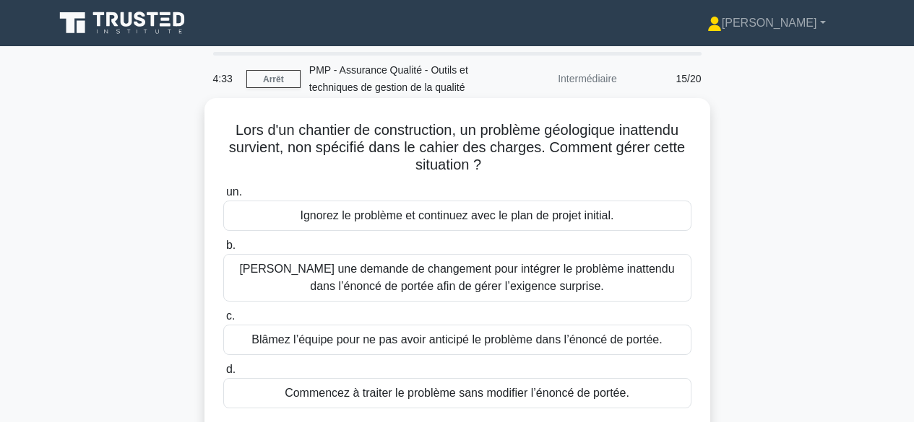
click at [597, 271] on font "Lancez une demande de changement pour intégrer le problème inattendu dans l’éno…" at bounding box center [456, 278] width 435 height 30
click at [223, 251] on input "b. Lancez une demande de changement pour intégrer le problème inattendu dans l’…" at bounding box center [223, 245] width 0 height 9
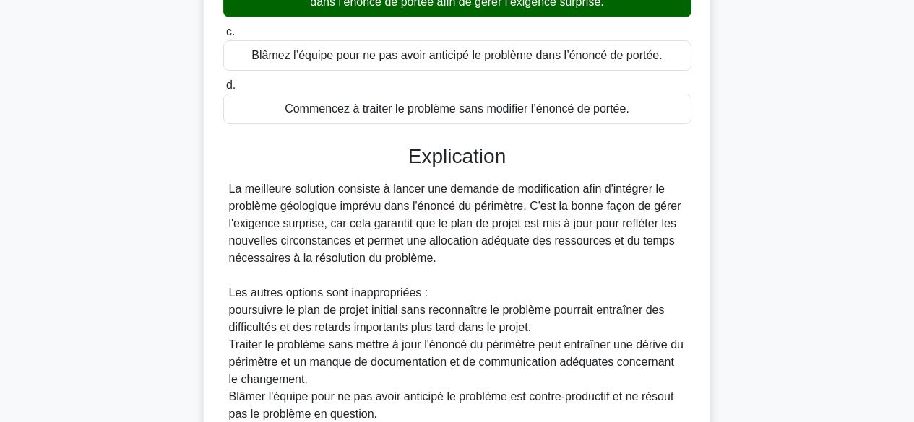
scroll to position [419, 0]
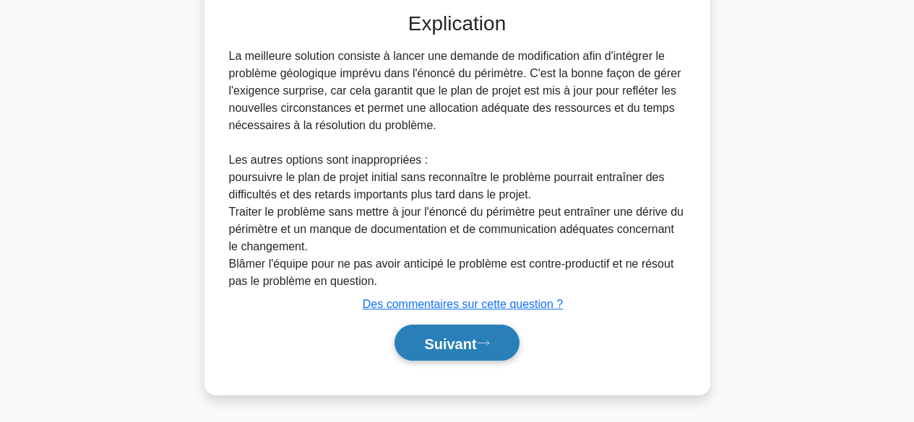
click at [473, 332] on button "Suivant" at bounding box center [456, 343] width 124 height 37
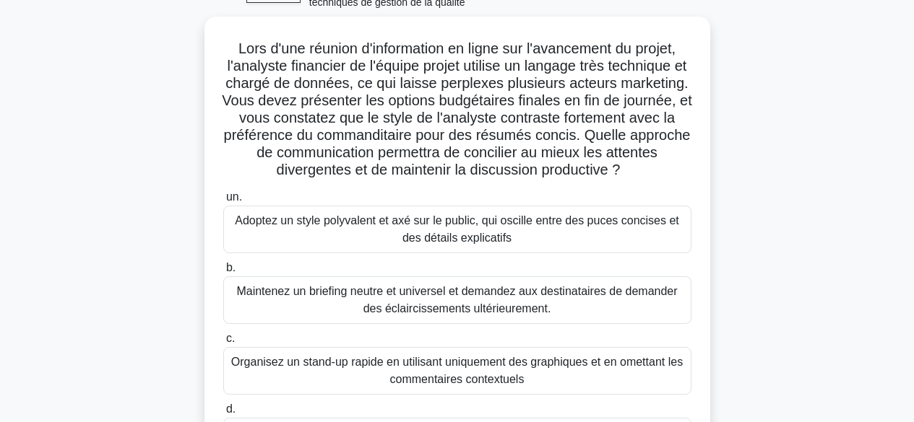
scroll to position [75, 0]
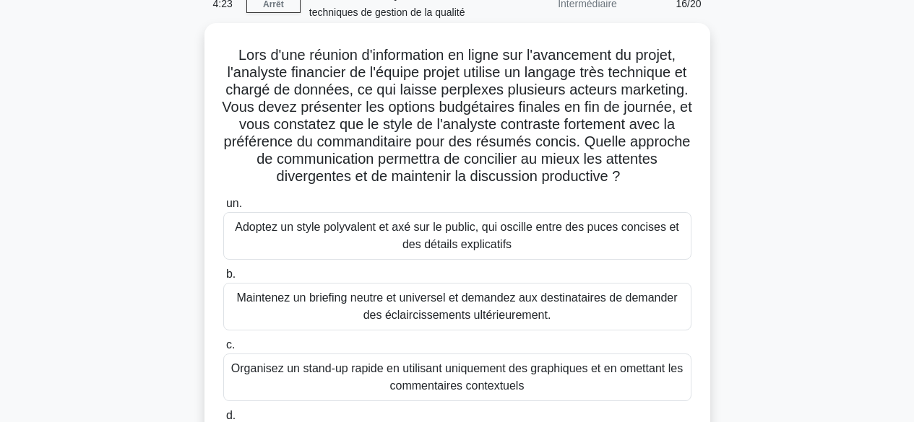
drag, startPoint x: 229, startPoint y: 49, endPoint x: 533, endPoint y: 198, distance: 338.5
click at [533, 186] on h5 "Lors d'une réunion d'information en ligne sur l'avancement du projet, l'analyst…" at bounding box center [457, 116] width 471 height 140
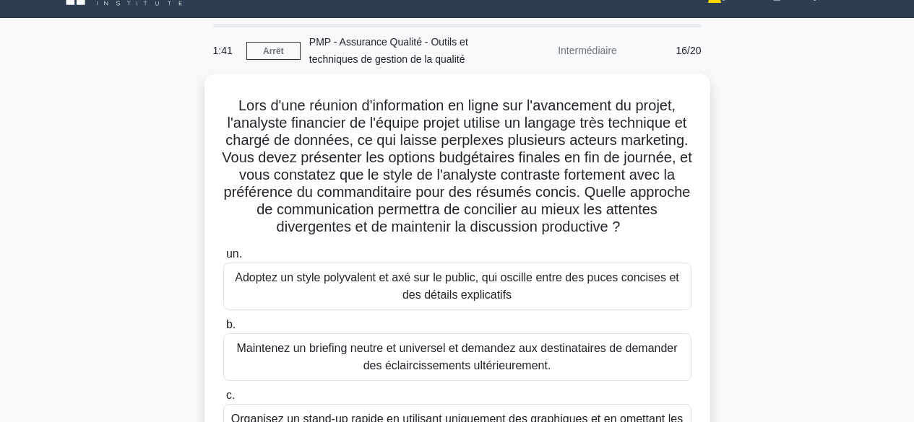
scroll to position [25, 0]
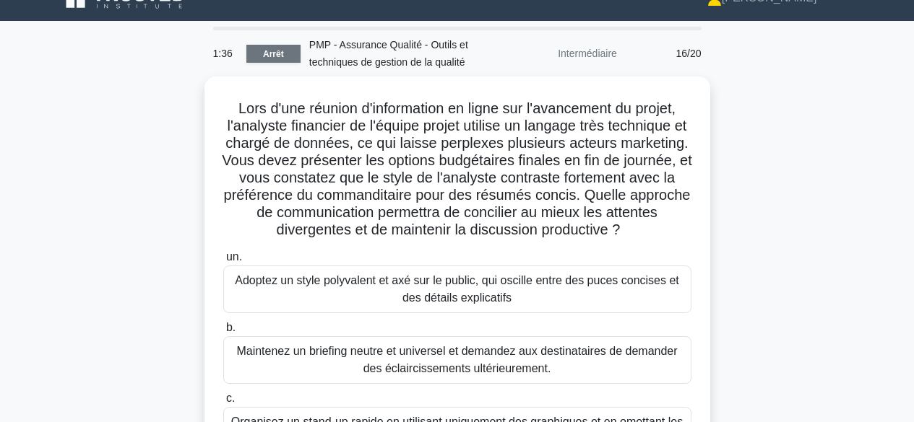
click at [283, 53] on font "Arrêt" at bounding box center [273, 54] width 21 height 10
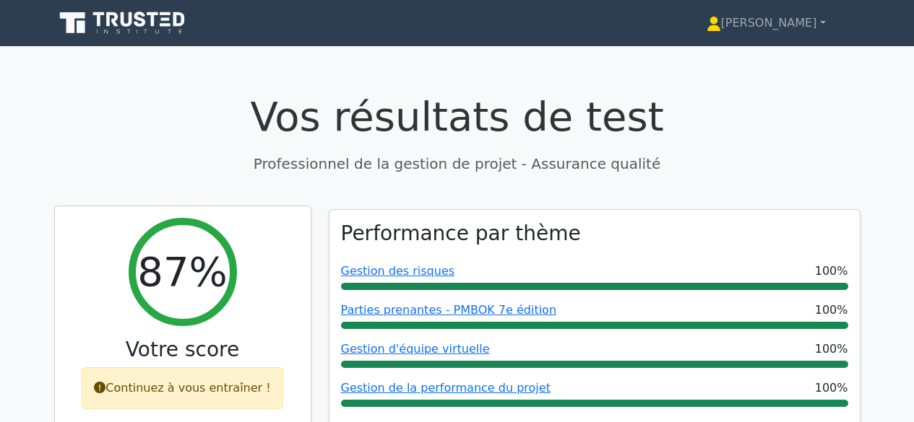
click at [303, 253] on div "87% Votre score Continuez à vous entraîner !" at bounding box center [183, 320] width 256 height 227
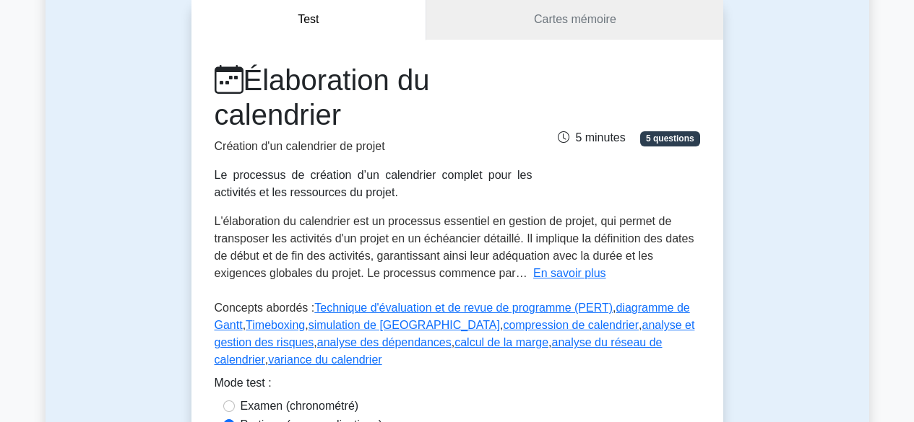
scroll to position [108, 0]
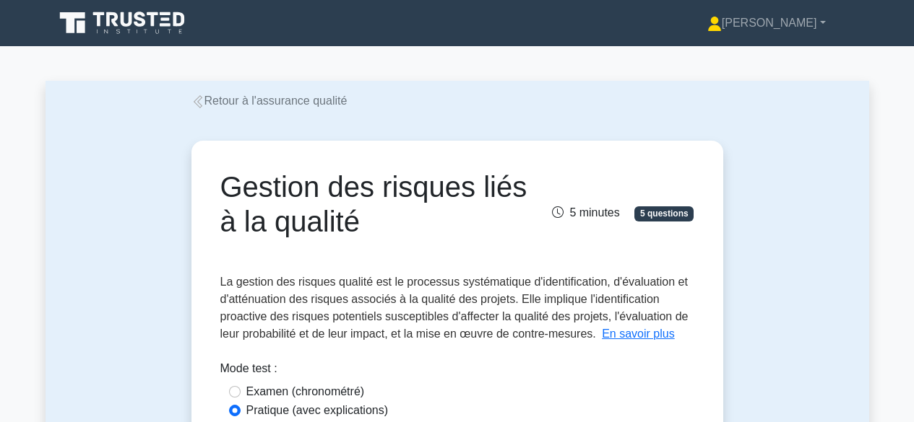
click at [663, 334] on font "En savoir plus" at bounding box center [638, 334] width 73 height 12
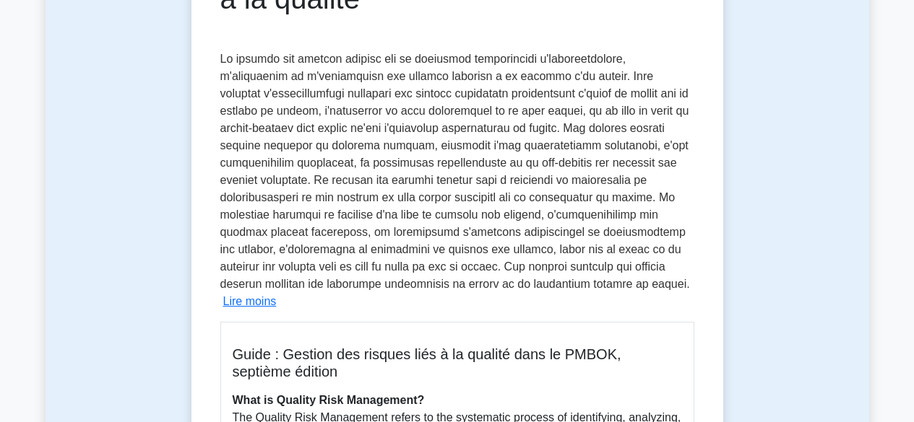
scroll to position [236, 0]
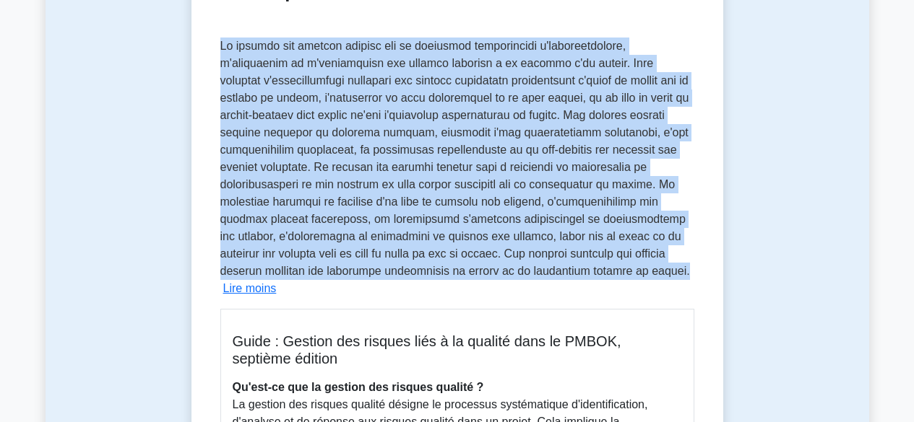
drag, startPoint x: 221, startPoint y: 47, endPoint x: 427, endPoint y: 284, distance: 313.8
click at [432, 277] on font at bounding box center [454, 159] width 469 height 238
copy font "Lo ipsumdo sit ametcon adipisc eli se doeiusmod temporincidi u'laboreetdolore, …"
